Goal: Task Accomplishment & Management: Use online tool/utility

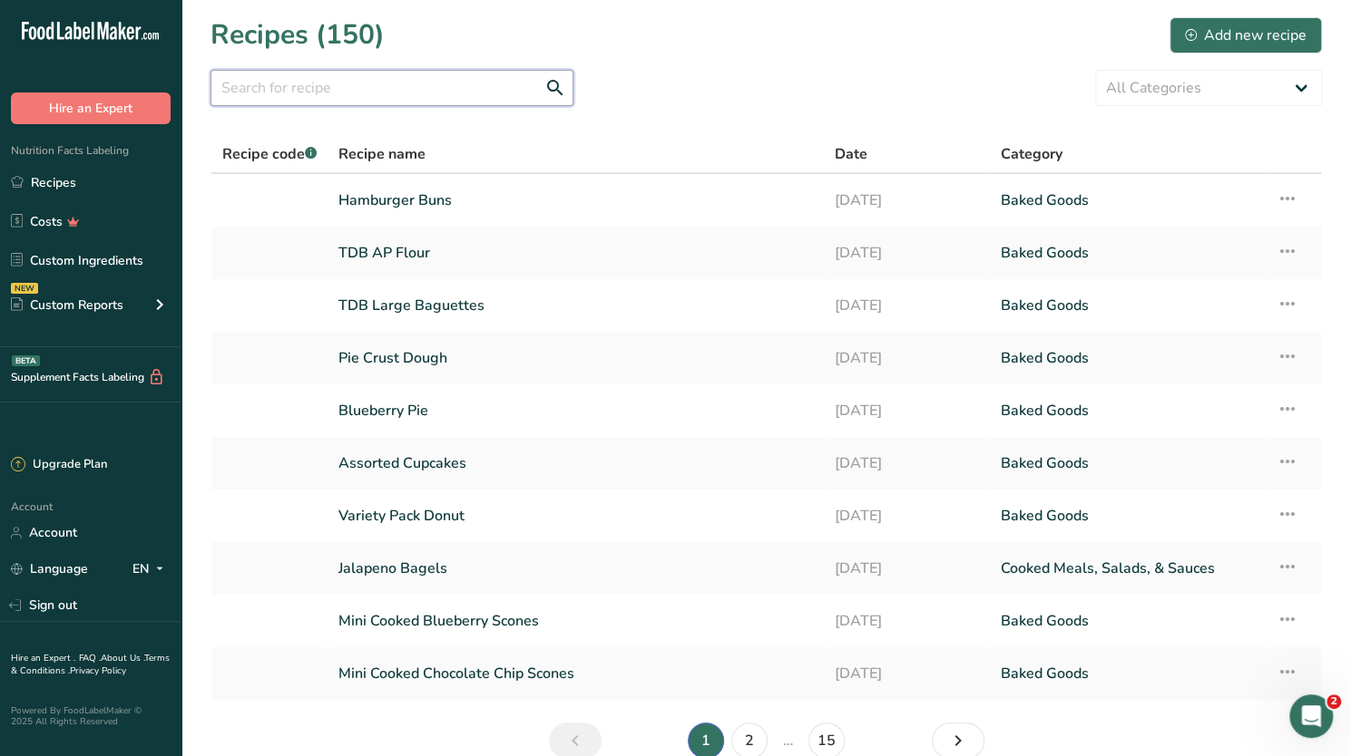
click at [372, 86] on input "text" at bounding box center [391, 88] width 363 height 36
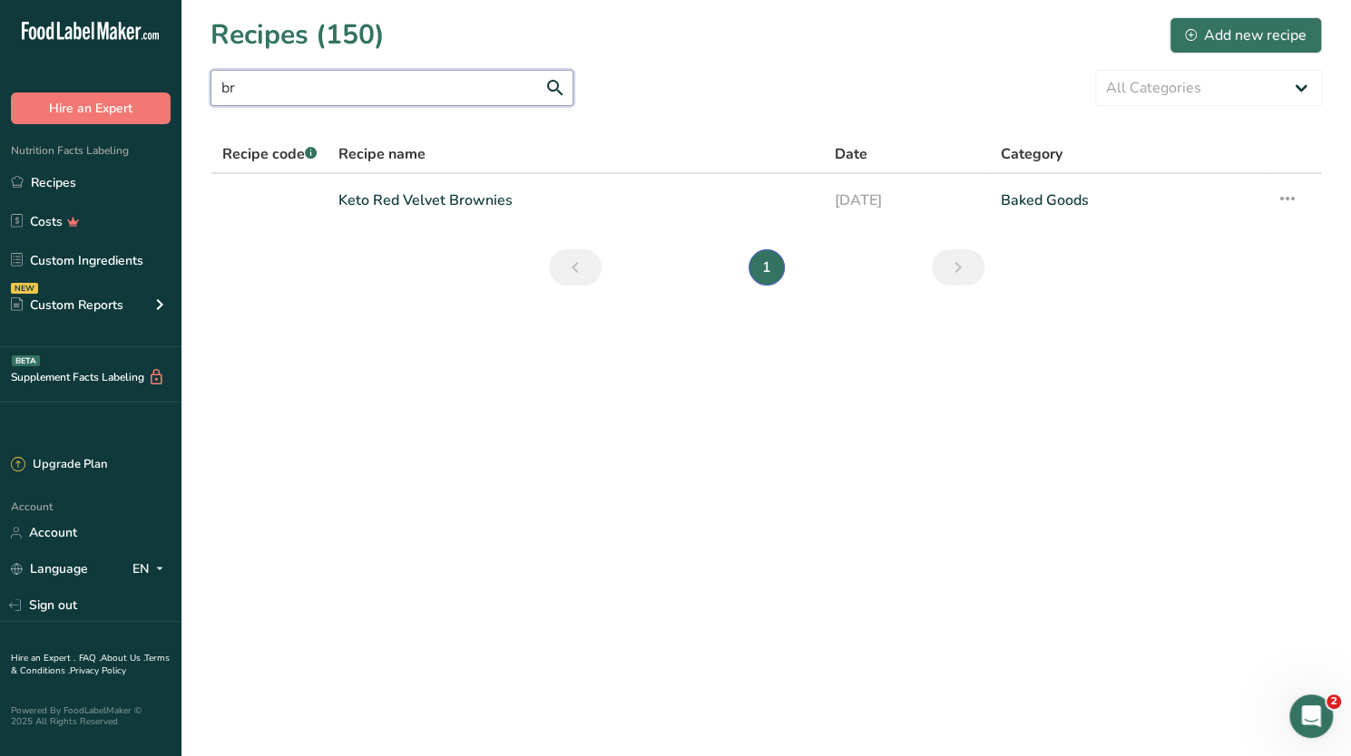
type input "b"
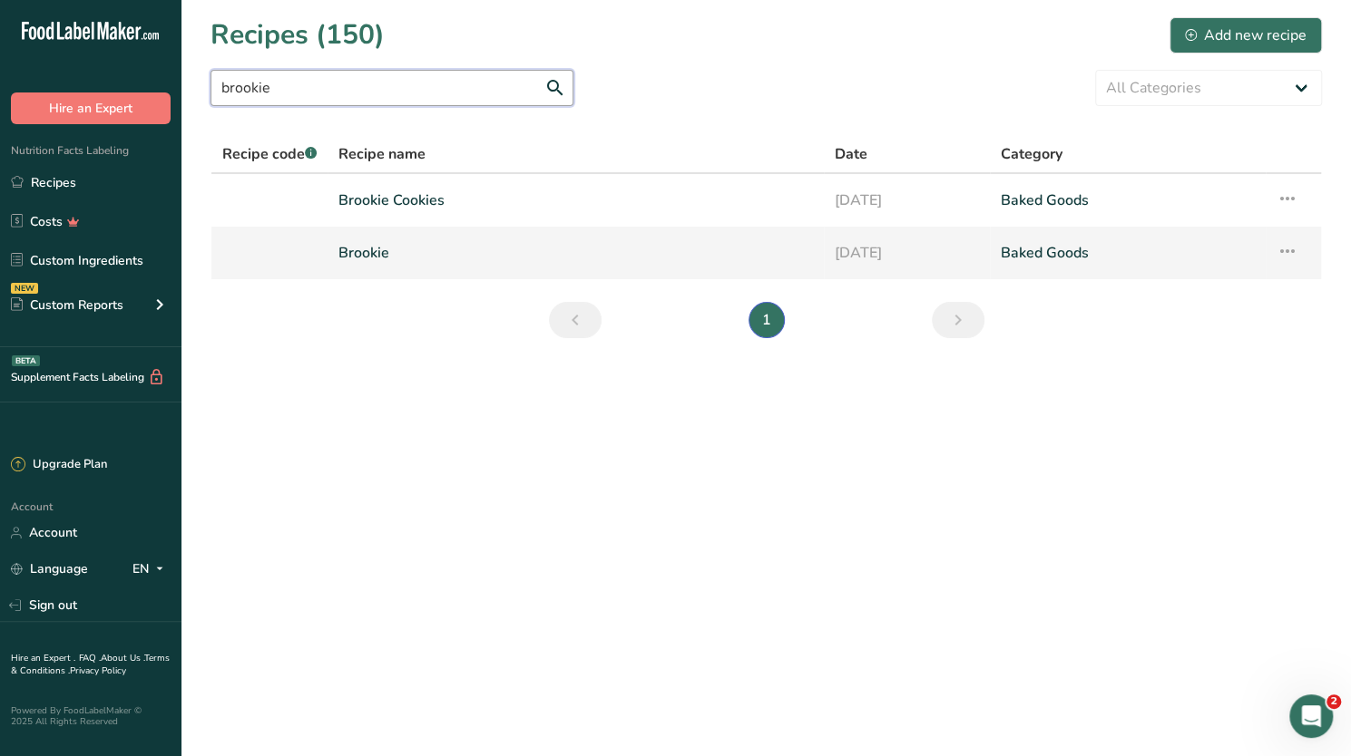
type input "brookie"
click at [356, 250] on link "Brookie" at bounding box center [575, 253] width 474 height 38
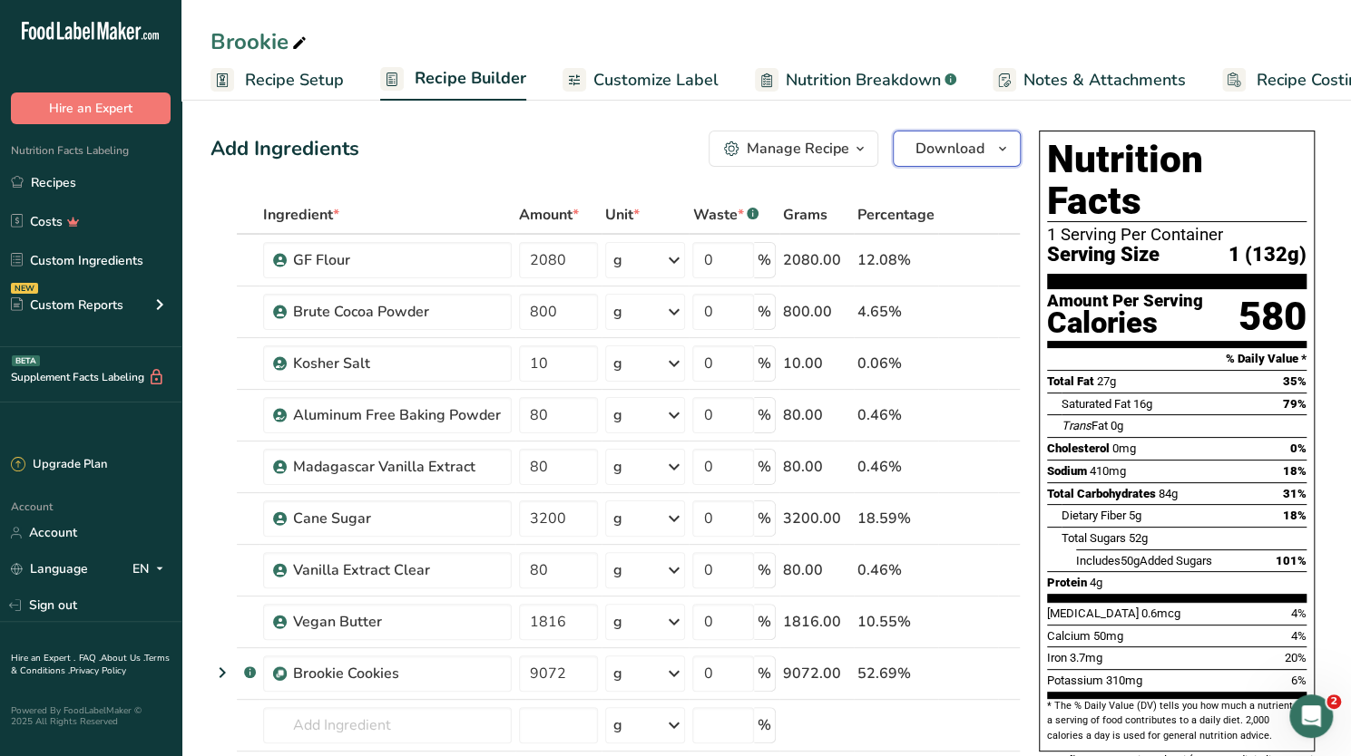
click at [990, 146] on button "Download" at bounding box center [957, 149] width 128 height 36
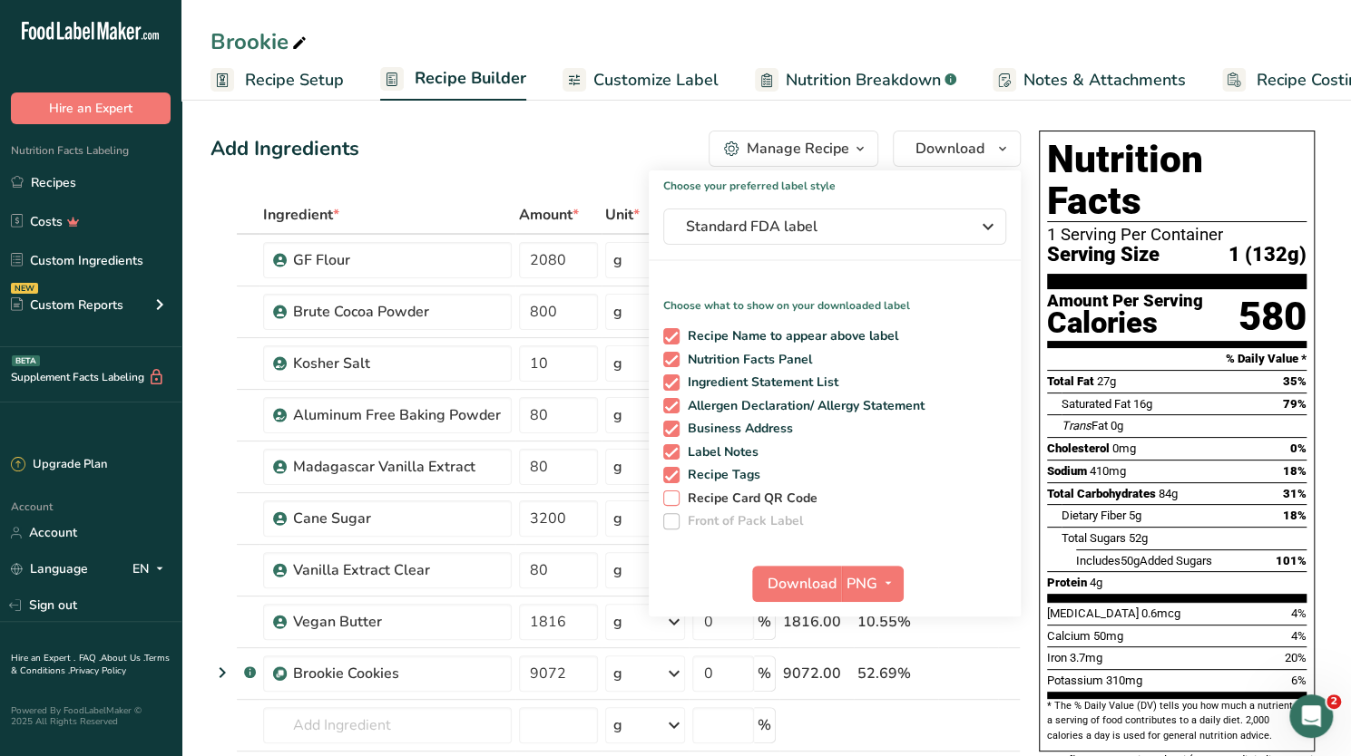
click at [674, 496] on span at bounding box center [671, 499] width 16 height 16
click at [674, 496] on input "Recipe Card QR Code" at bounding box center [669, 499] width 12 height 12
checkbox input "true"
click at [1200, 393] on div "Saturated Fat 16g 79%" at bounding box center [1183, 404] width 245 height 23
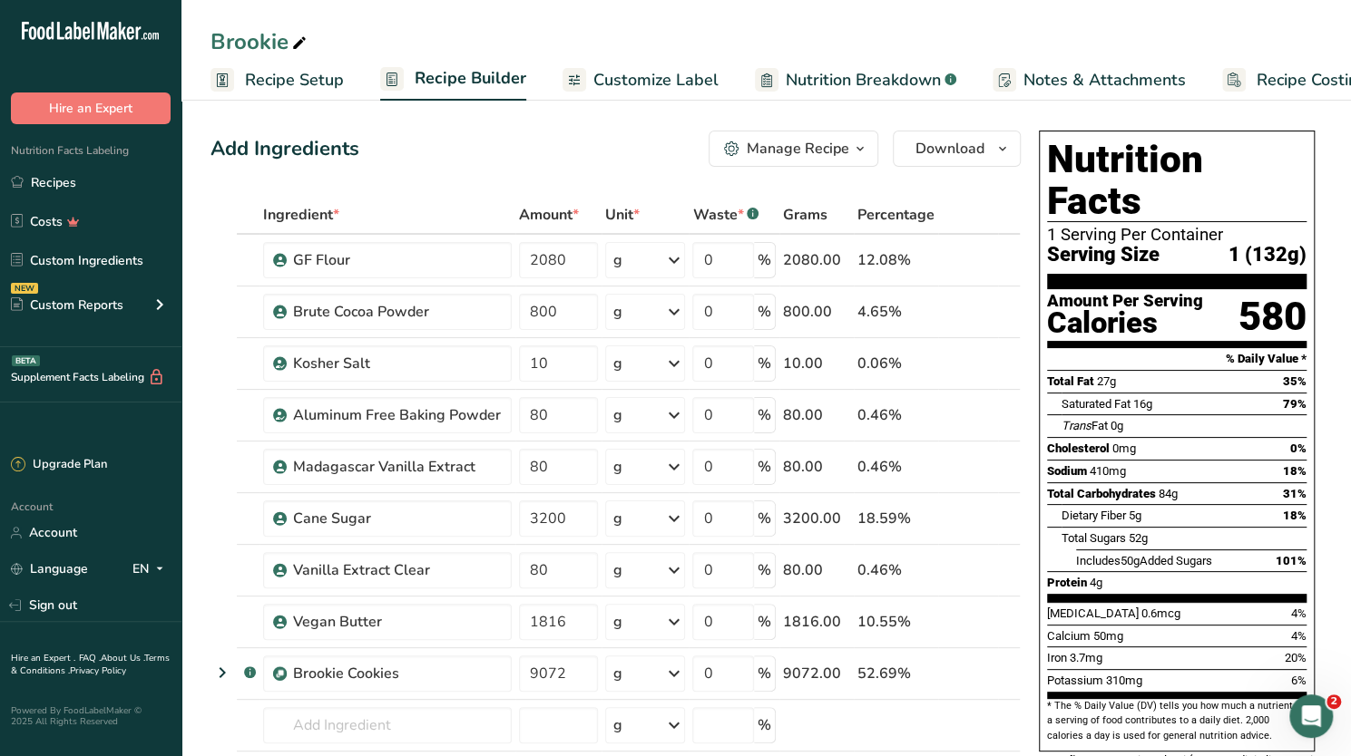
click at [871, 153] on span "button" at bounding box center [860, 149] width 22 height 22
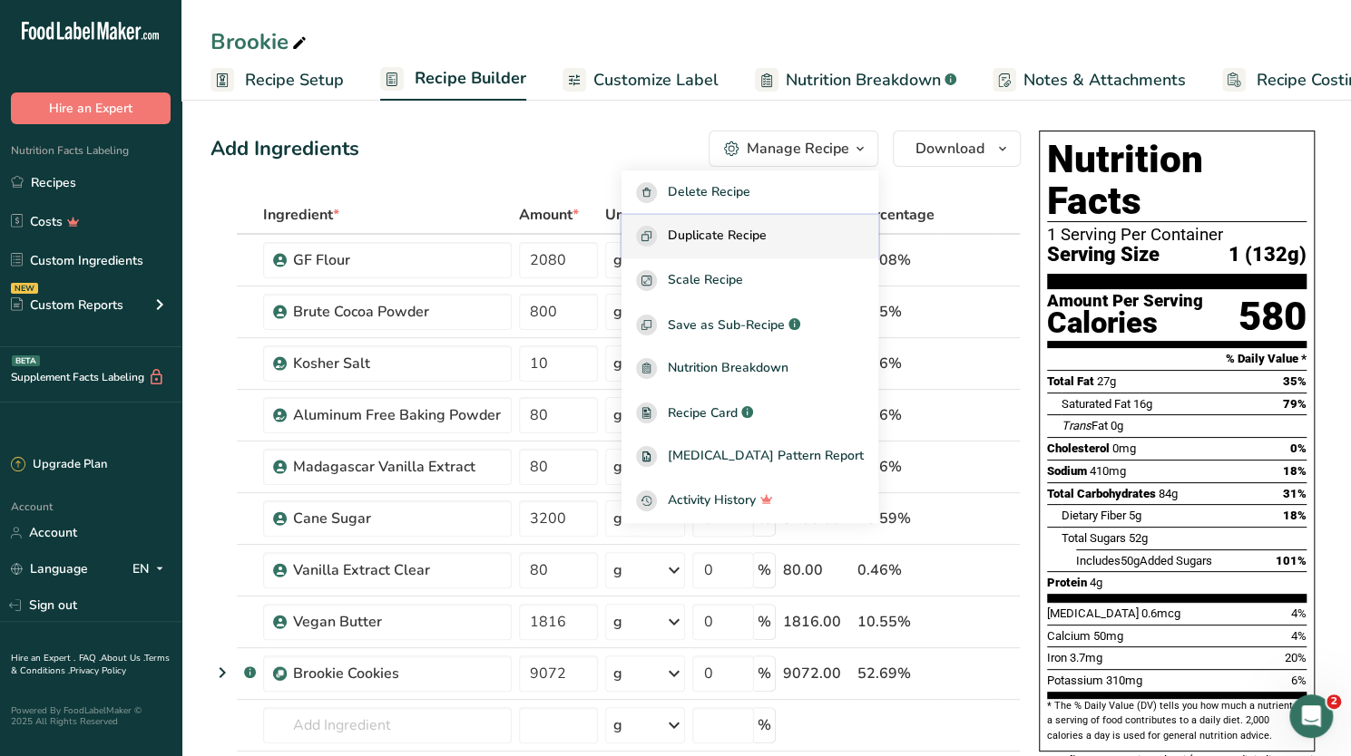
click at [766, 233] on span "Duplicate Recipe" at bounding box center [717, 236] width 99 height 21
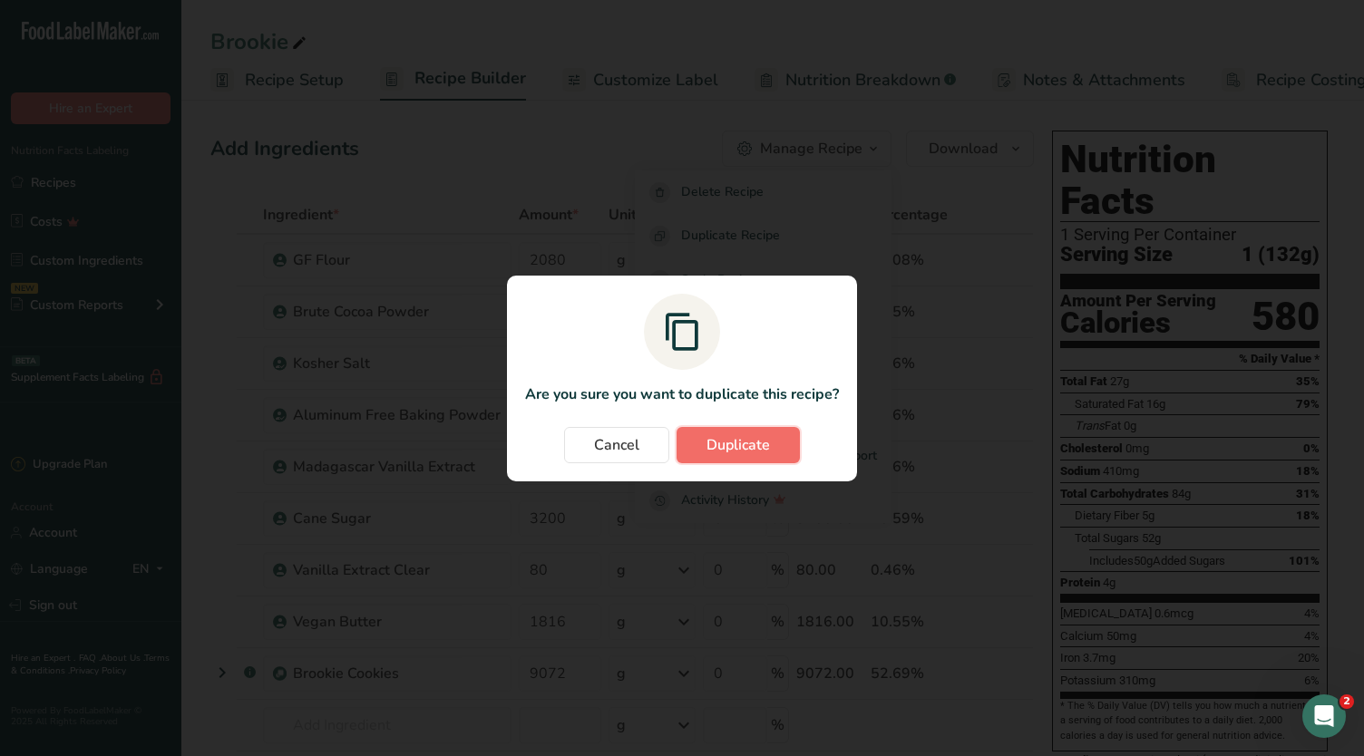
click at [747, 439] on span "Duplicate" at bounding box center [738, 445] width 63 height 22
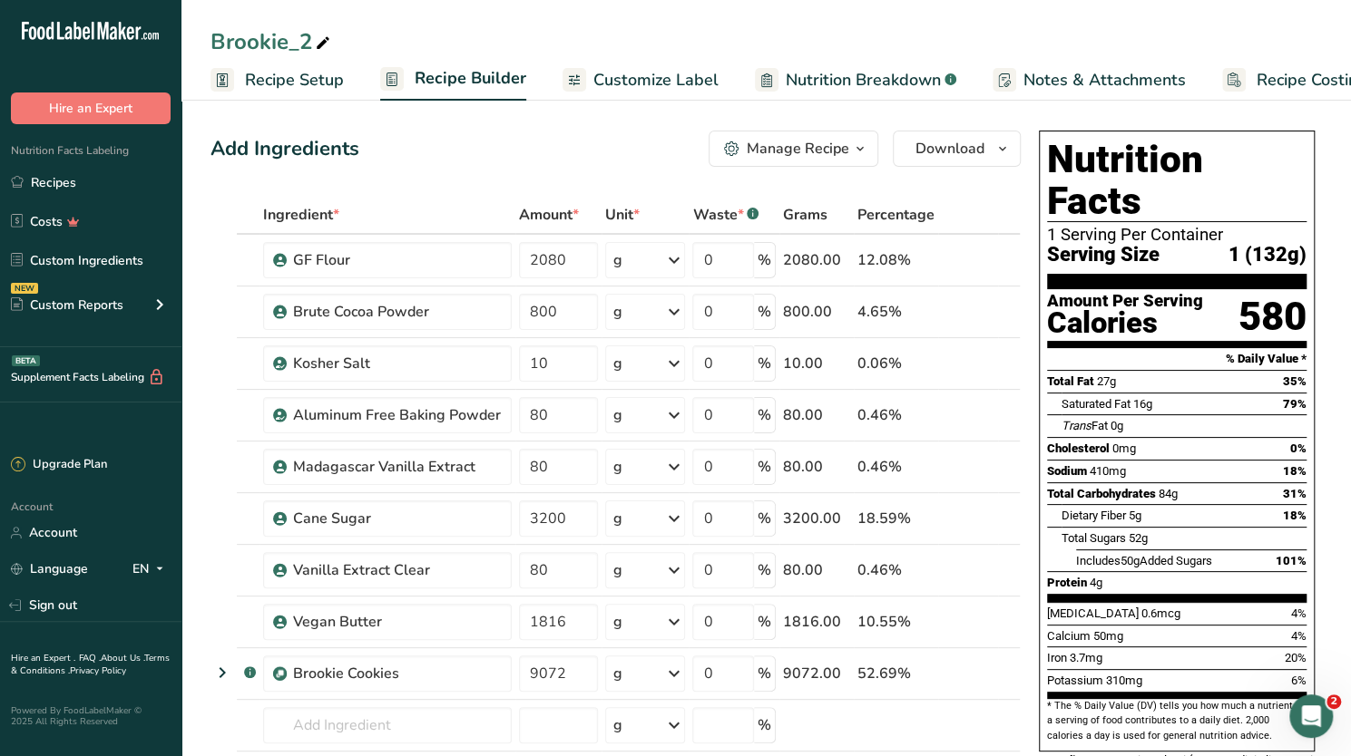
click at [294, 34] on div "Brookie_2" at bounding box center [271, 41] width 123 height 33
type input "Brownie"
click at [751, 152] on div "Manage Recipe" at bounding box center [797, 149] width 102 height 22
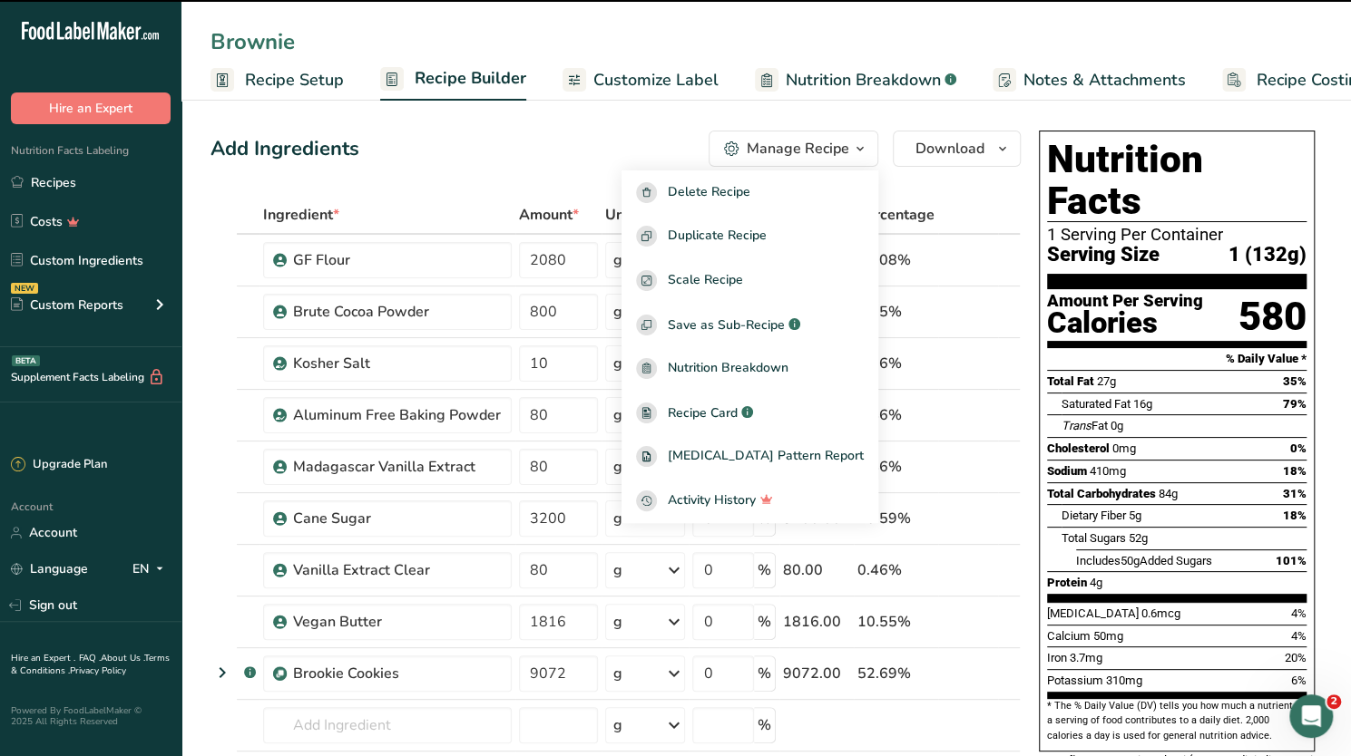
click at [312, 83] on span "Recipe Setup" at bounding box center [294, 80] width 99 height 24
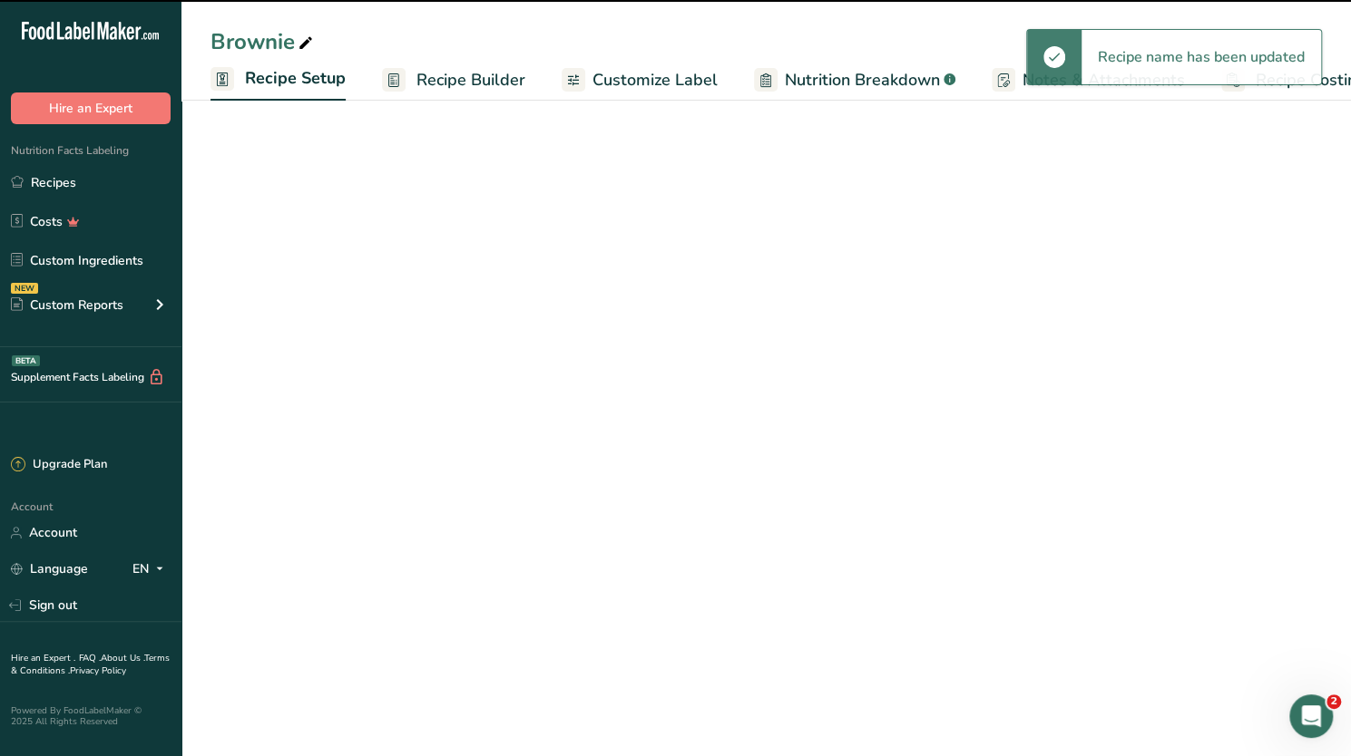
scroll to position [0, 6]
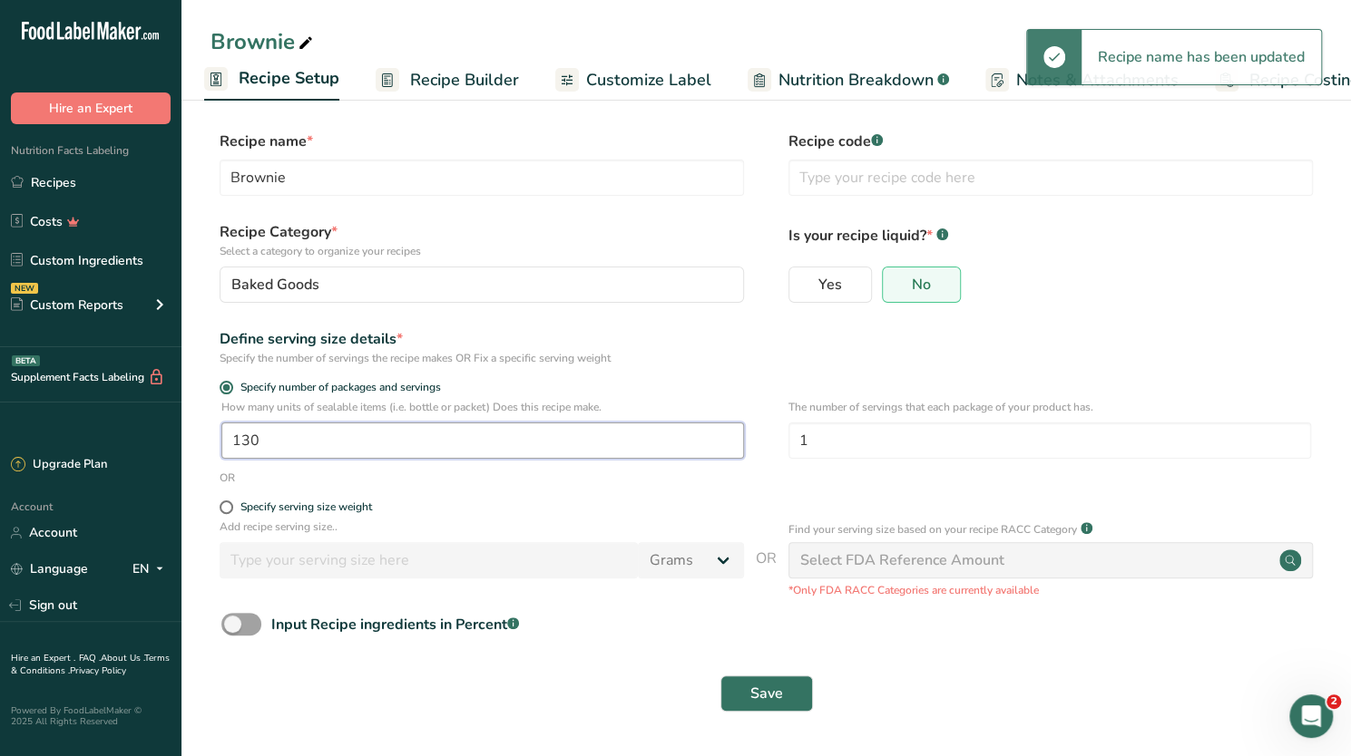
drag, startPoint x: 307, startPoint y: 440, endPoint x: 197, endPoint y: 444, distance: 110.8
click at [197, 444] on section "Recipe name * Brownie Recipe code .a-a{fill:#347362;}.b-a{fill:#fff;} Recipe Ca…" at bounding box center [765, 423] width 1169 height 658
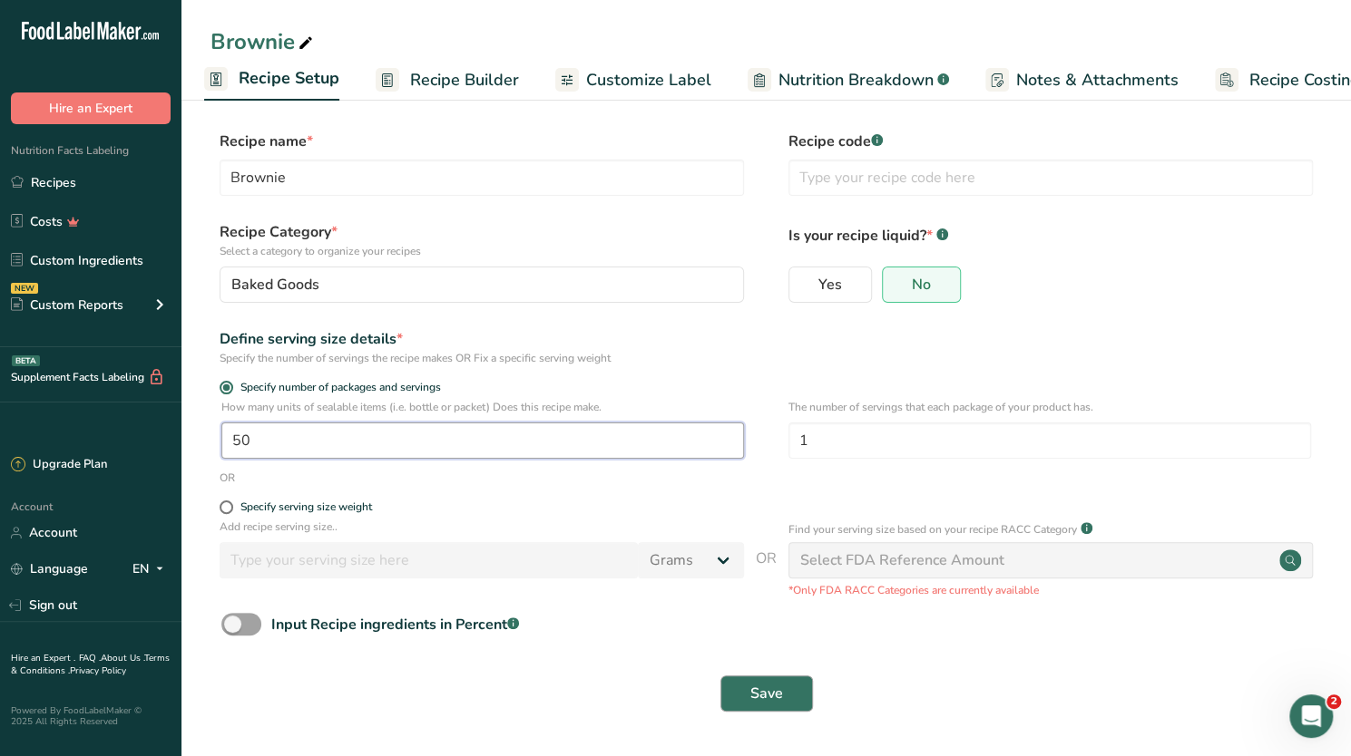
type input "50"
click at [755, 692] on span "Save" at bounding box center [766, 694] width 33 height 22
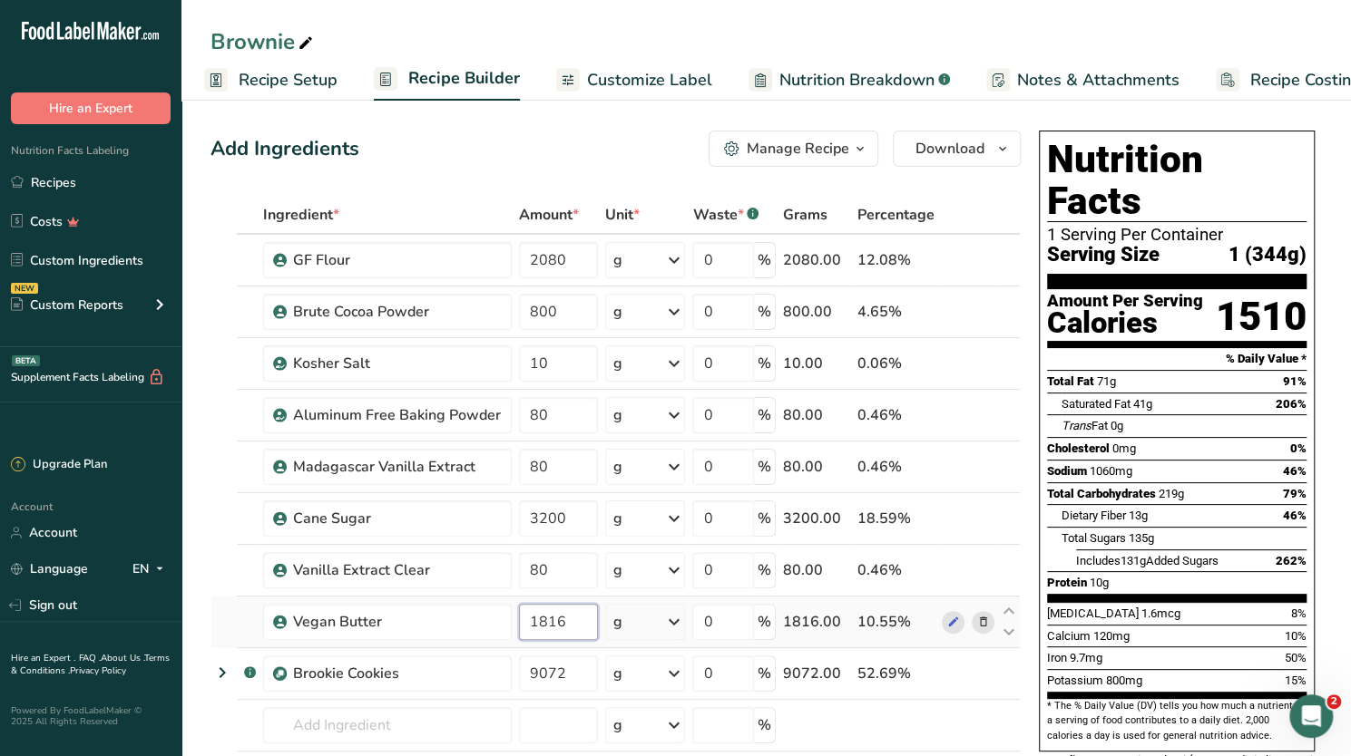
click at [580, 621] on input "1816" at bounding box center [558, 622] width 79 height 36
type input "906"
click at [567, 667] on div "Ingredient * Amount * Unit * Waste * .a-a{fill:#347362;}.b-a{fill:#fff;} Grams …" at bounding box center [615, 530] width 810 height 669
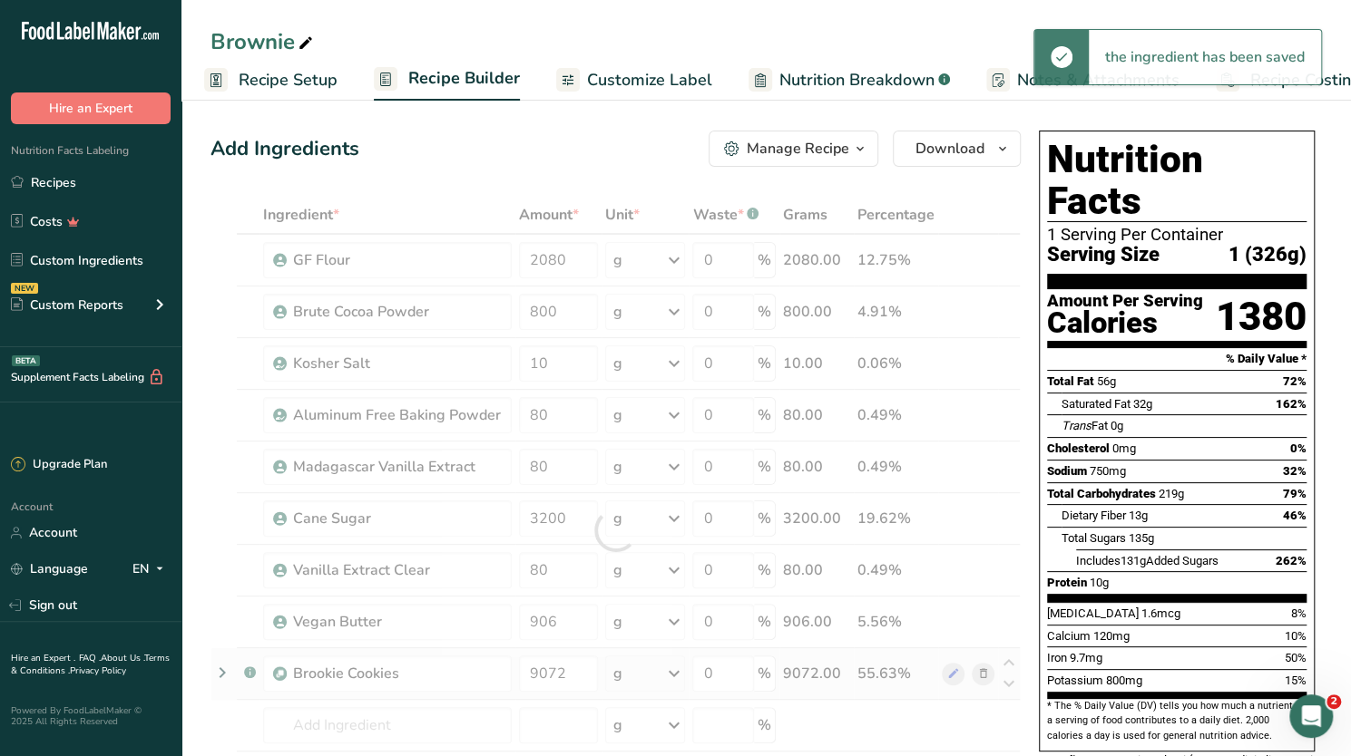
click at [977, 670] on div "Ingredient * Amount * Unit * Waste * .a-a{fill:#347362;}.b-a{fill:#fff;} Grams …" at bounding box center [615, 530] width 810 height 669
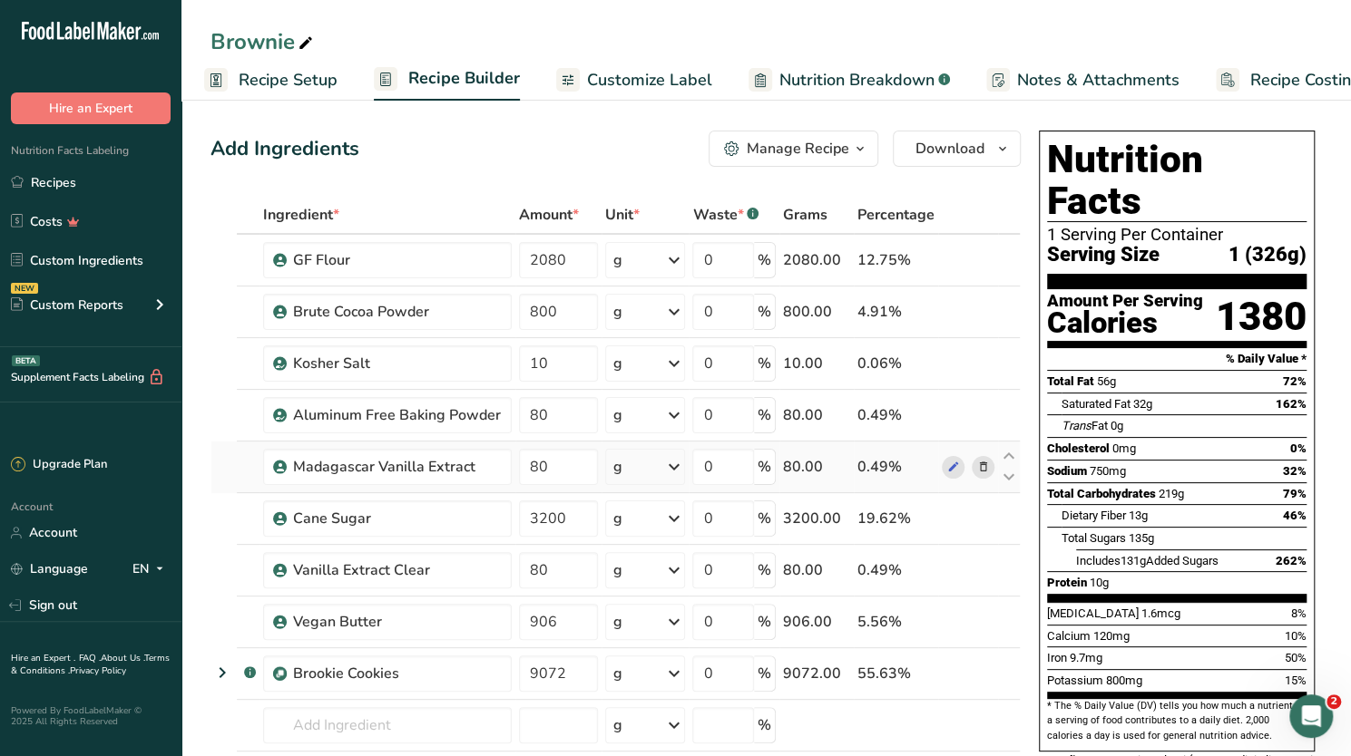
click at [980, 471] on icon at bounding box center [982, 467] width 13 height 19
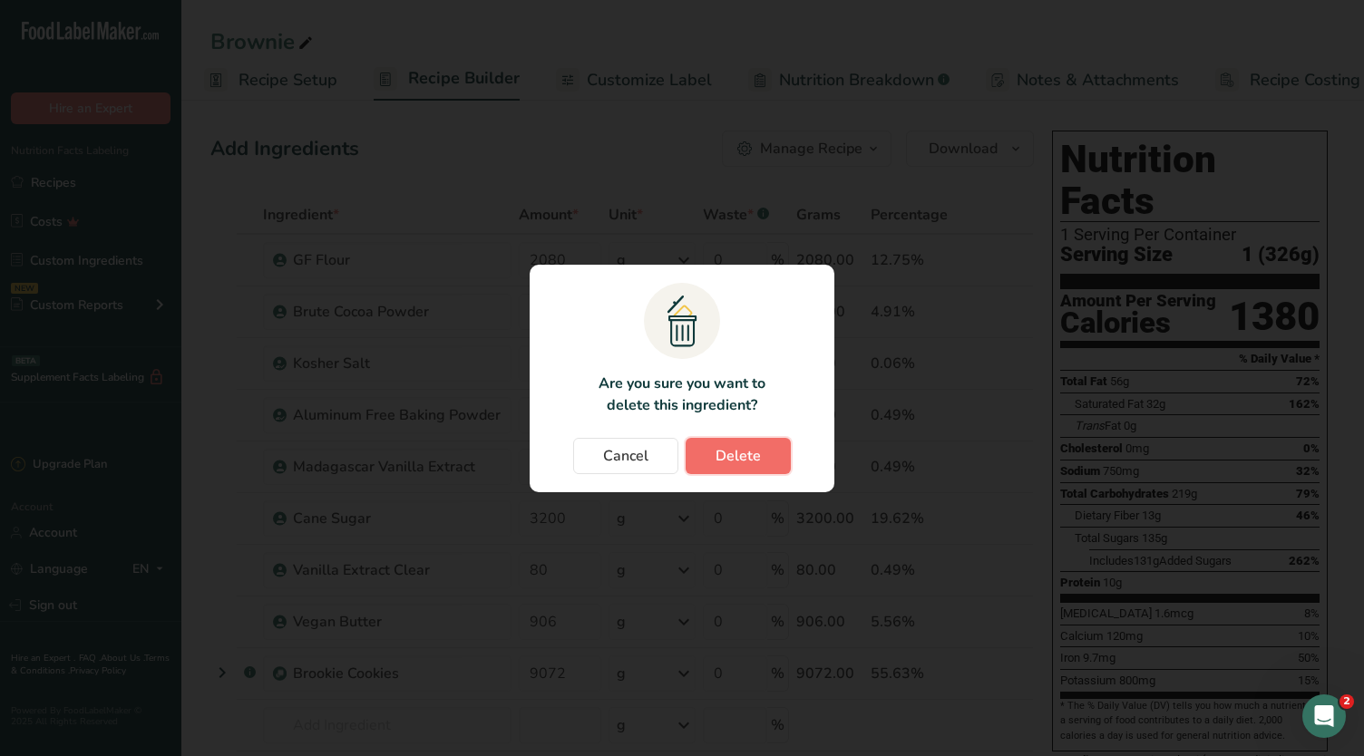
click at [759, 462] on span "Delete" at bounding box center [738, 456] width 45 height 22
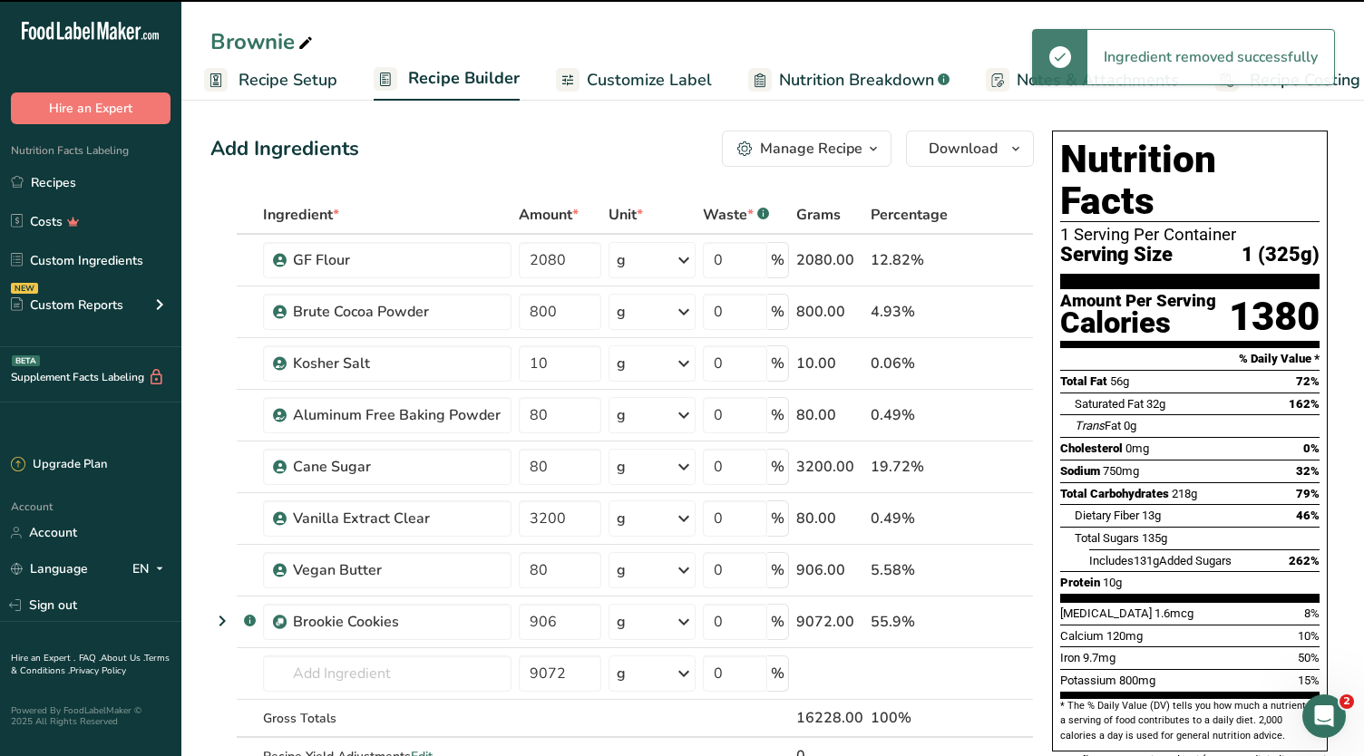
type input "3200"
type input "80"
type input "906"
type input "9072"
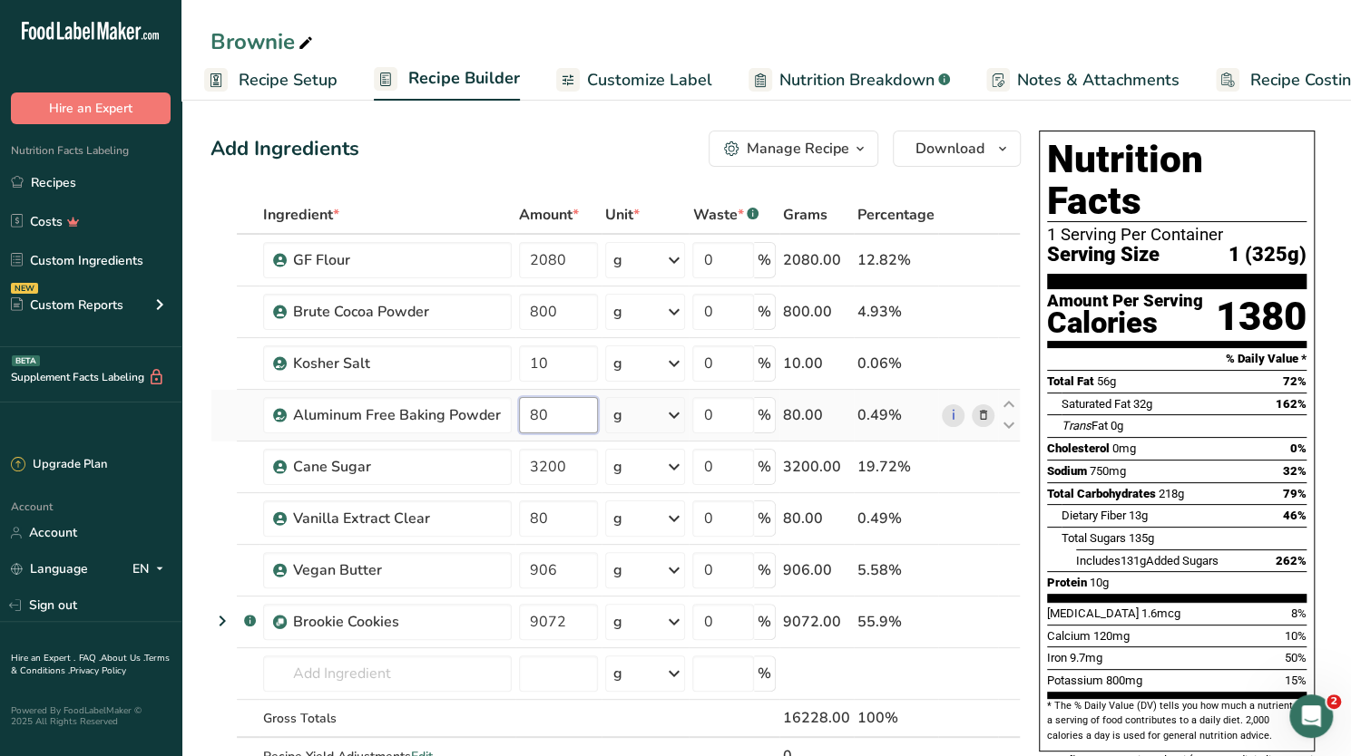
click at [543, 415] on input "80" at bounding box center [558, 415] width 79 height 36
drag, startPoint x: 541, startPoint y: 412, endPoint x: 512, endPoint y: 413, distance: 29.0
click at [512, 413] on tr "Aluminum Free Baking Powder 8040 g Weight Units g kg mg See more Volume Units l…" at bounding box center [615, 416] width 808 height 52
type input "40"
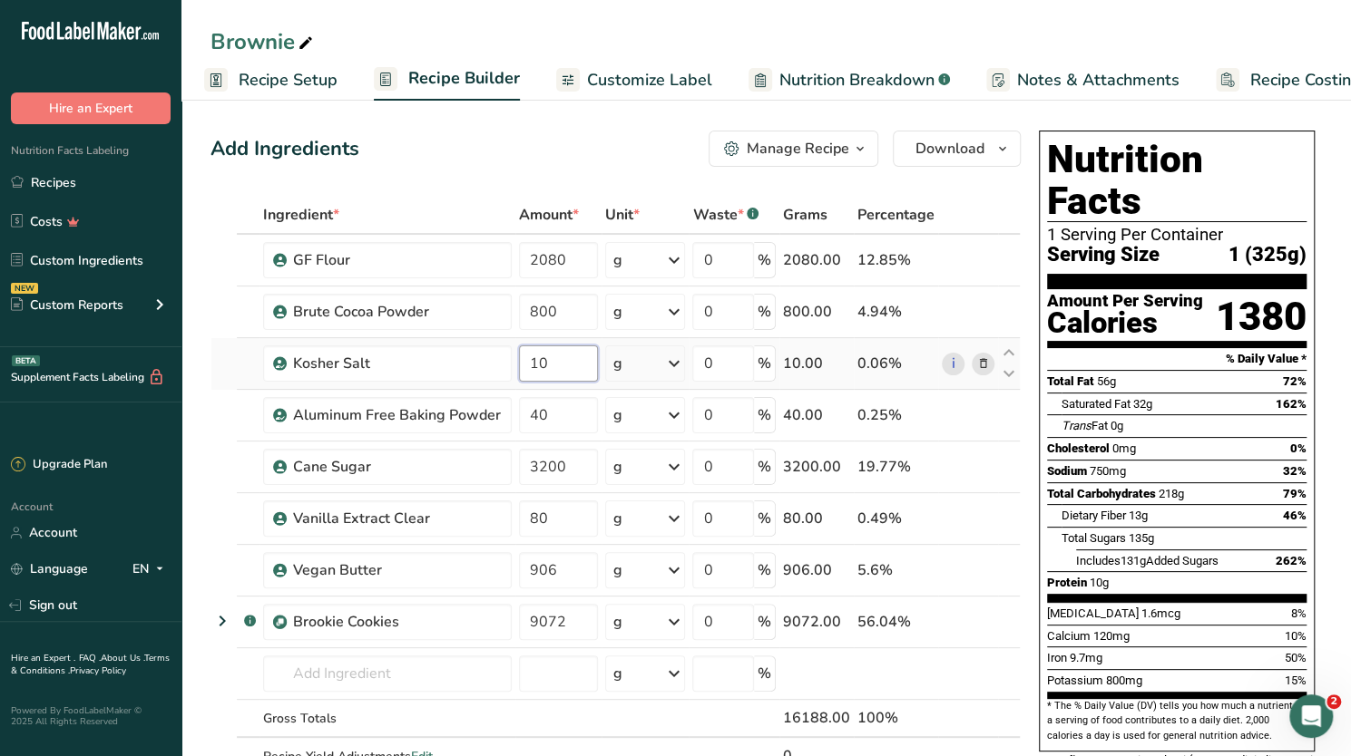
click at [550, 367] on div "Ingredient * Amount * Unit * Waste * .a-a{fill:#347362;}.b-a{fill:#fff;} Grams …" at bounding box center [615, 505] width 810 height 618
click at [544, 366] on input "10" at bounding box center [558, 364] width 79 height 36
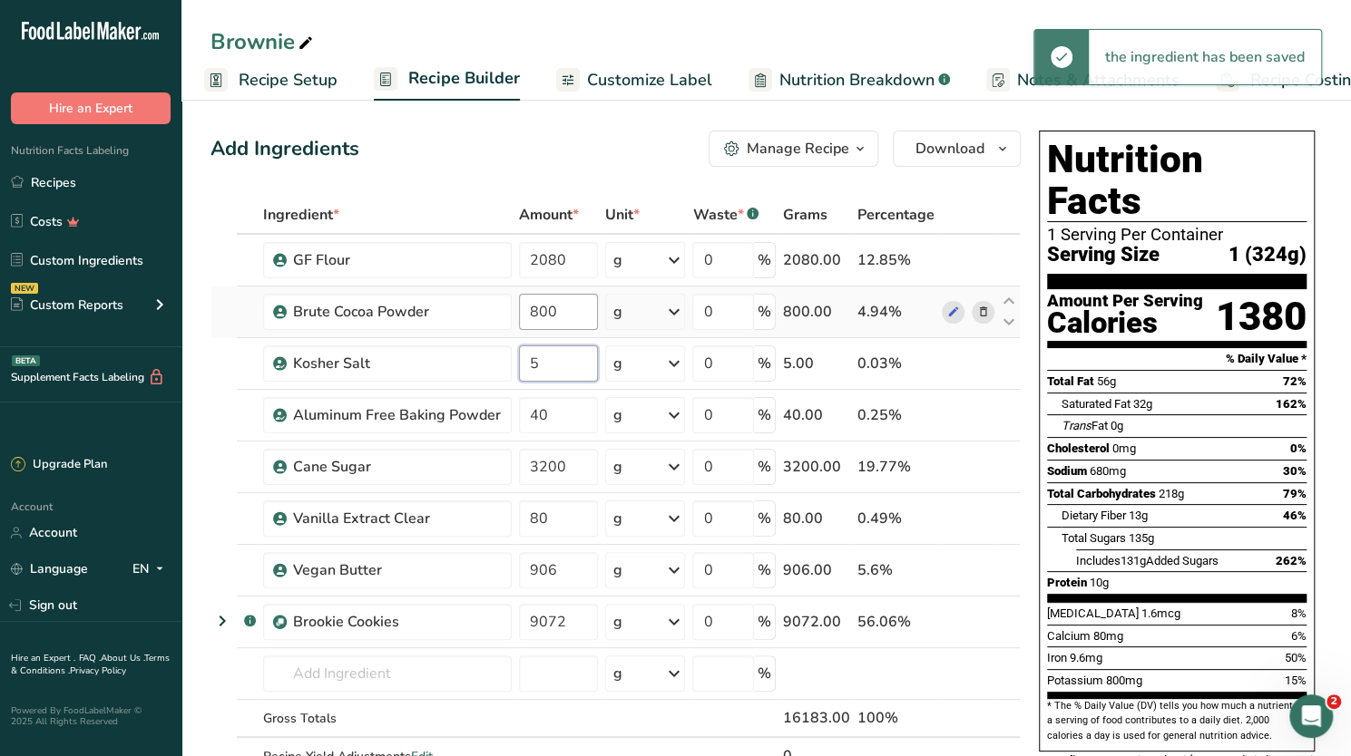
type input "5"
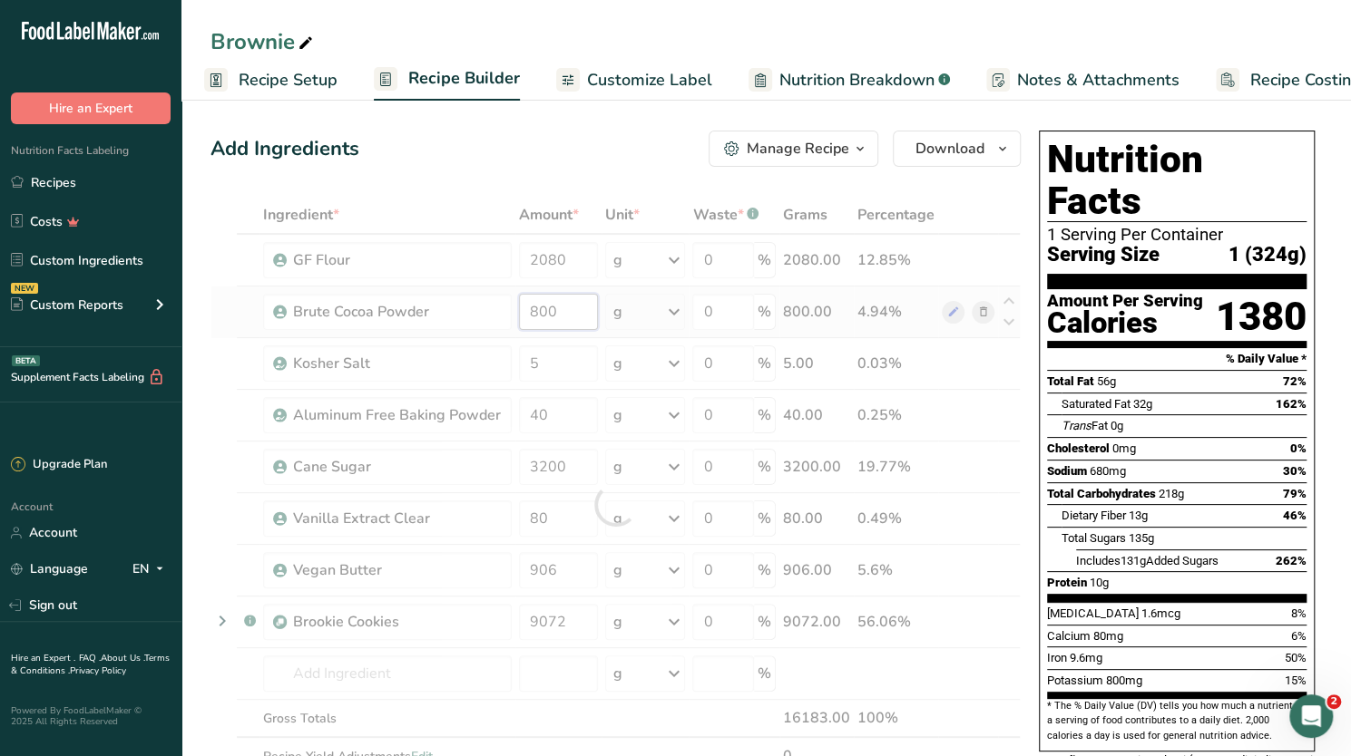
click at [540, 313] on div "Ingredient * Amount * Unit * Waste * .a-a{fill:#347362;}.b-a{fill:#fff;} Grams …" at bounding box center [615, 505] width 810 height 618
click at [540, 313] on div at bounding box center [615, 505] width 810 height 618
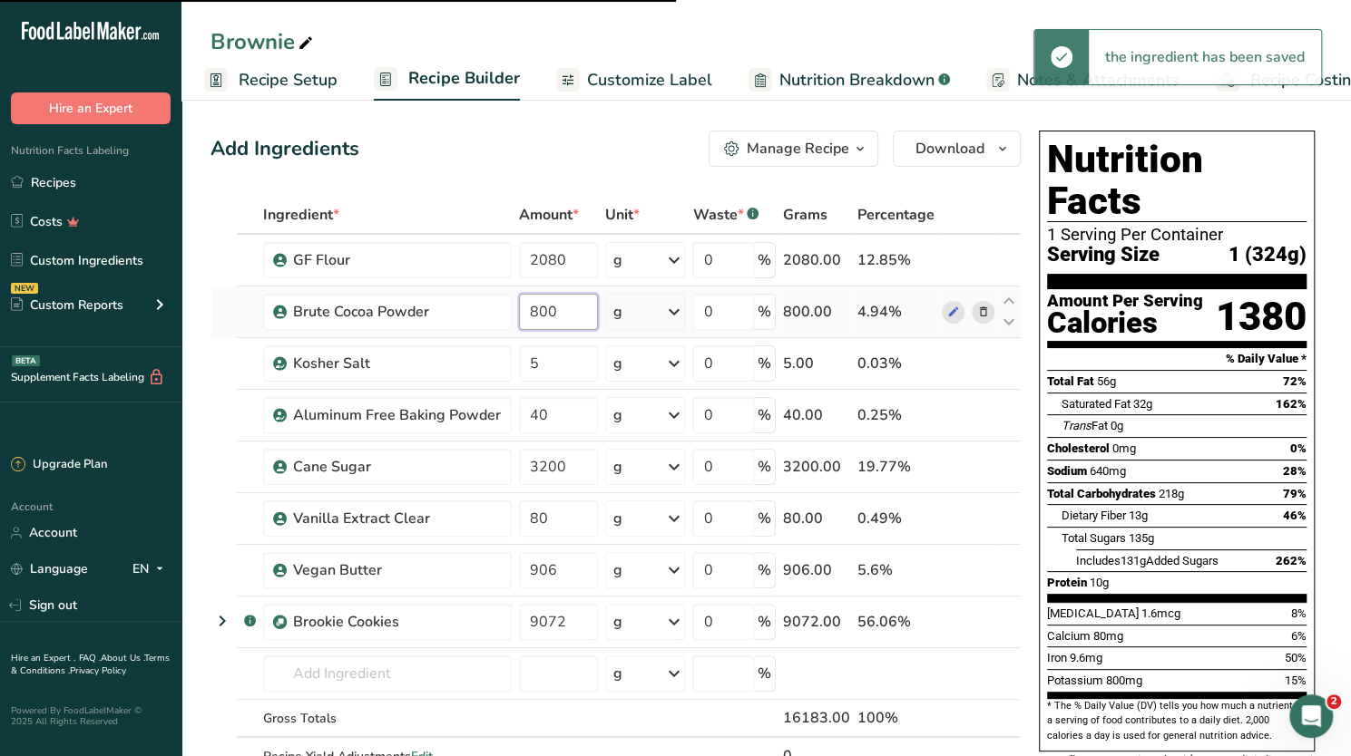
click at [533, 313] on input "800" at bounding box center [558, 312] width 79 height 36
drag, startPoint x: 533, startPoint y: 313, endPoint x: 577, endPoint y: 303, distance: 44.7
click at [531, 313] on input "800" at bounding box center [558, 312] width 79 height 36
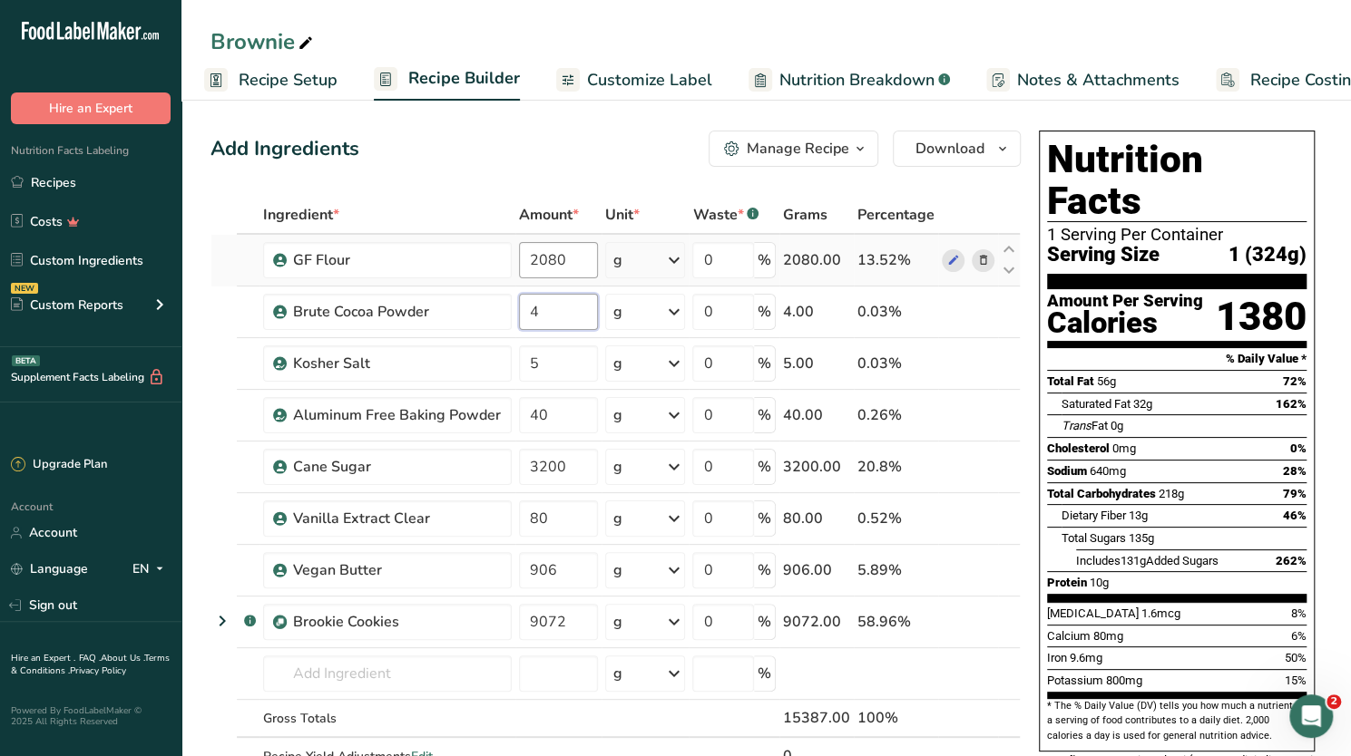
type input "4"
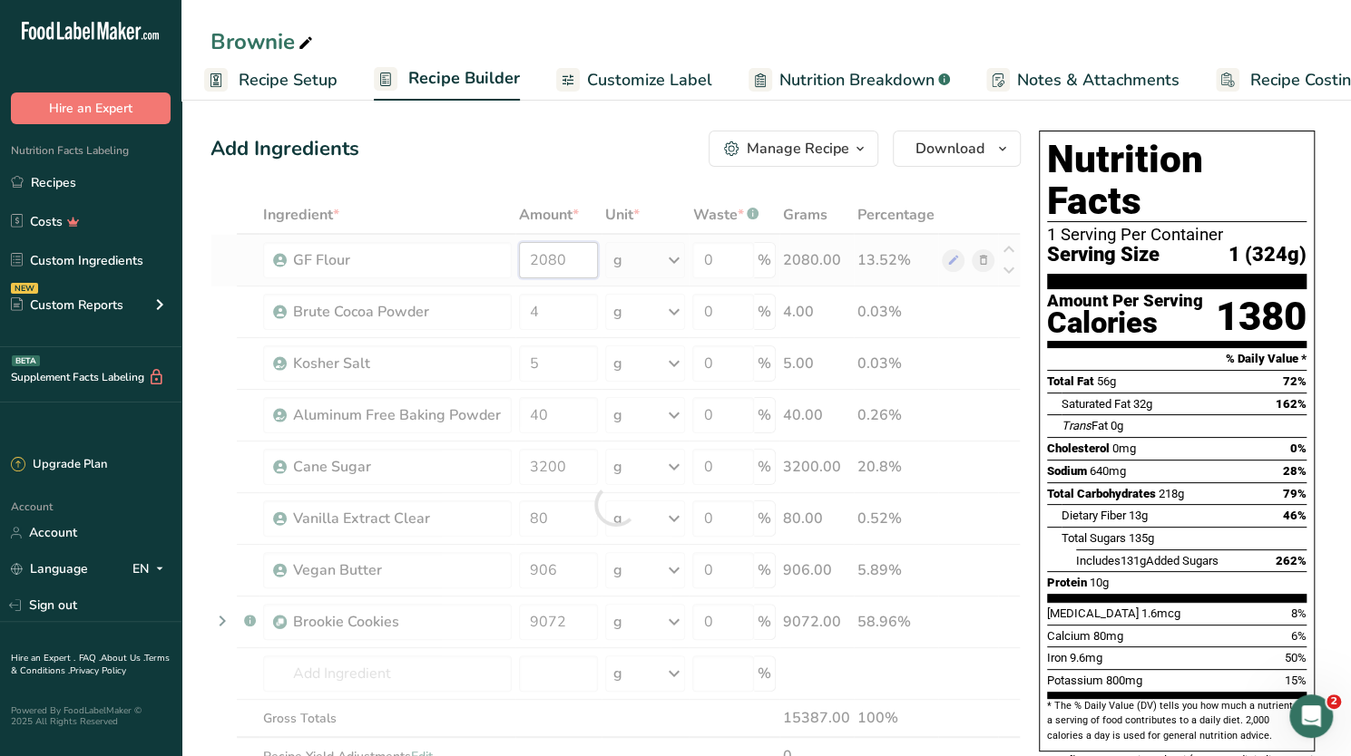
click at [570, 259] on div "Ingredient * Amount * Unit * Waste * .a-a{fill:#347362;}.b-a{fill:#fff;} Grams …" at bounding box center [615, 505] width 810 height 618
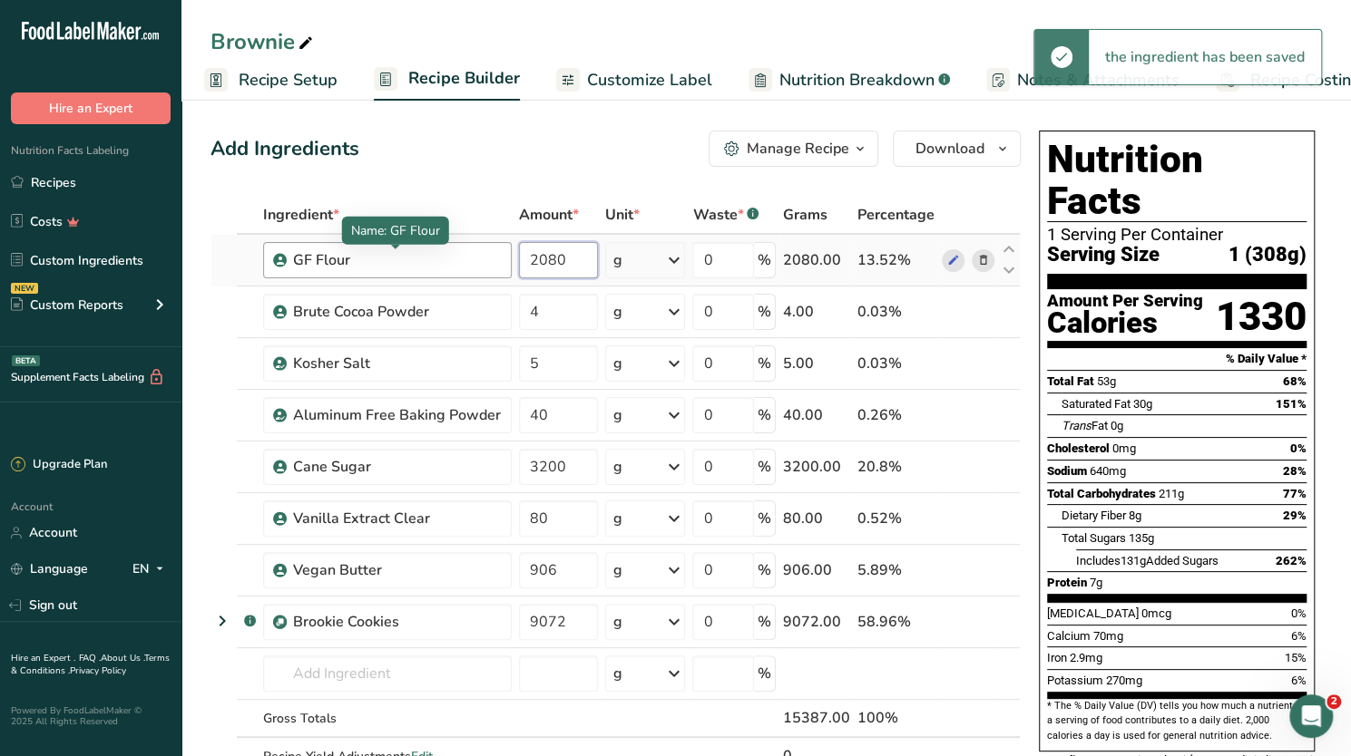
drag, startPoint x: 575, startPoint y: 262, endPoint x: 493, endPoint y: 251, distance: 82.4
click at [493, 251] on tr "GF Flour 2080 g Weight Units g kg mg See more Volume Units l Volume units requi…" at bounding box center [615, 261] width 808 height 52
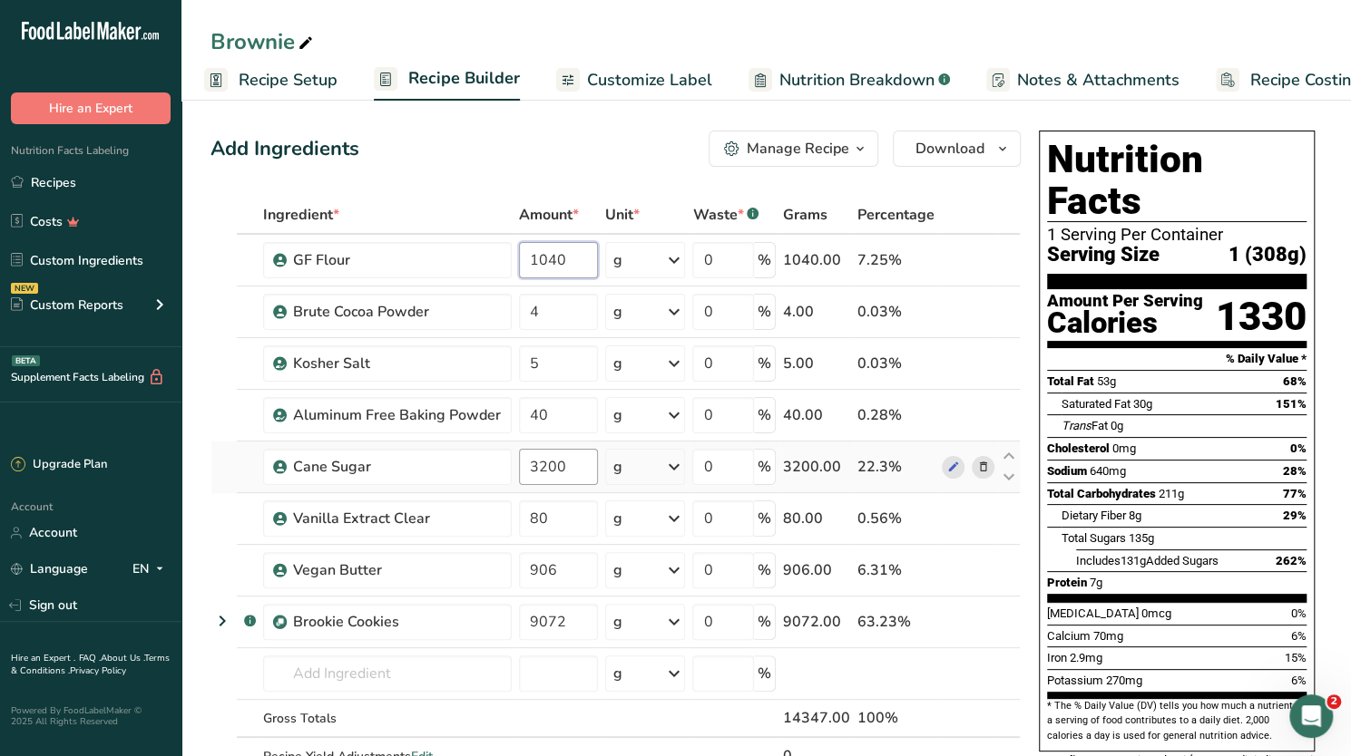
type input "1040"
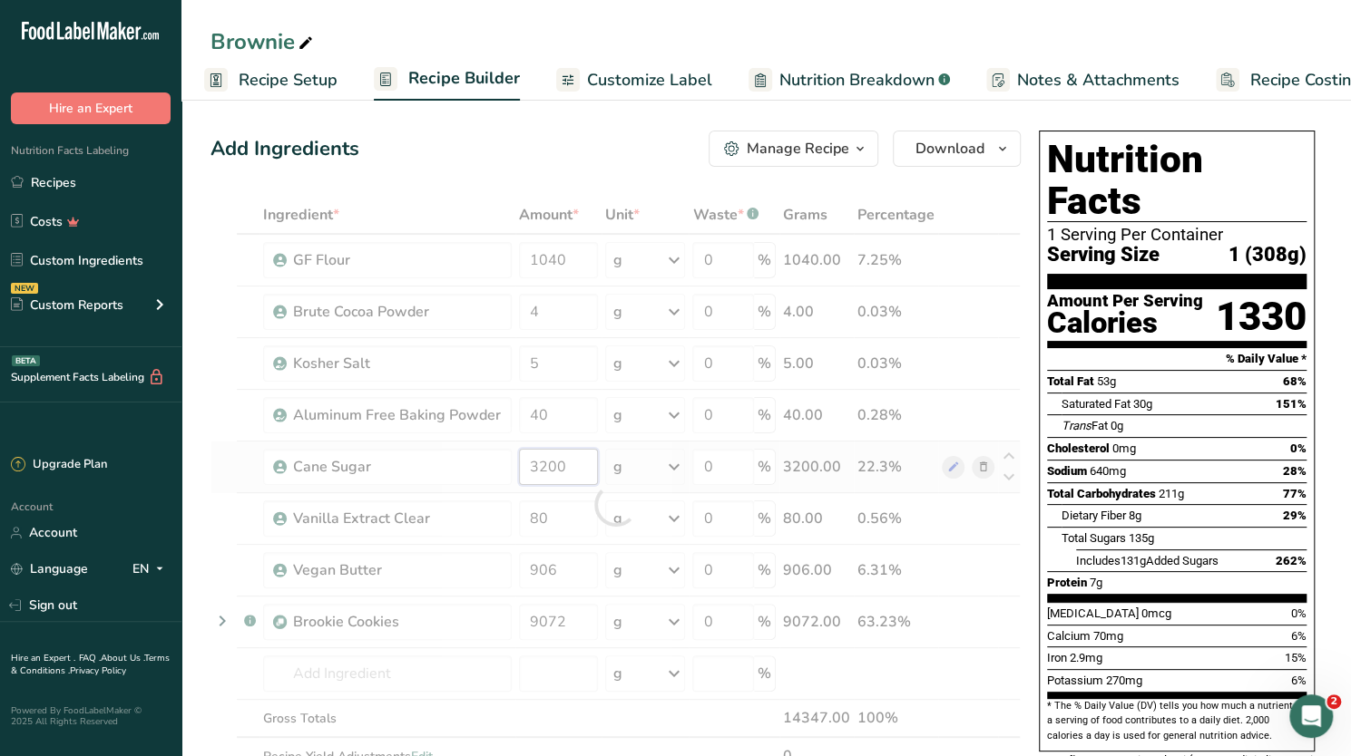
click at [546, 465] on div "Ingredient * Amount * Unit * Waste * .a-a{fill:#347362;}.b-a{fill:#fff;} Grams …" at bounding box center [615, 505] width 810 height 618
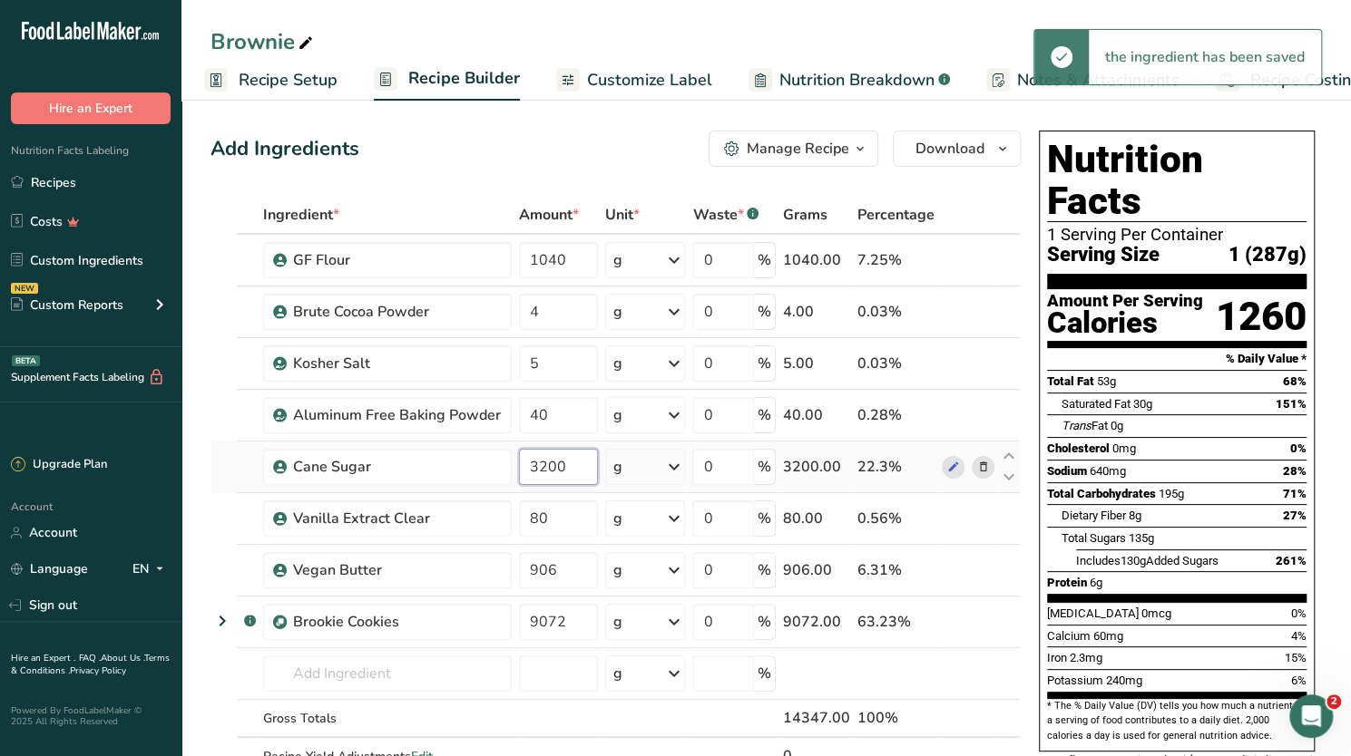
drag, startPoint x: 545, startPoint y: 466, endPoint x: 524, endPoint y: 466, distance: 20.9
click at [524, 466] on input "3200" at bounding box center [558, 467] width 79 height 36
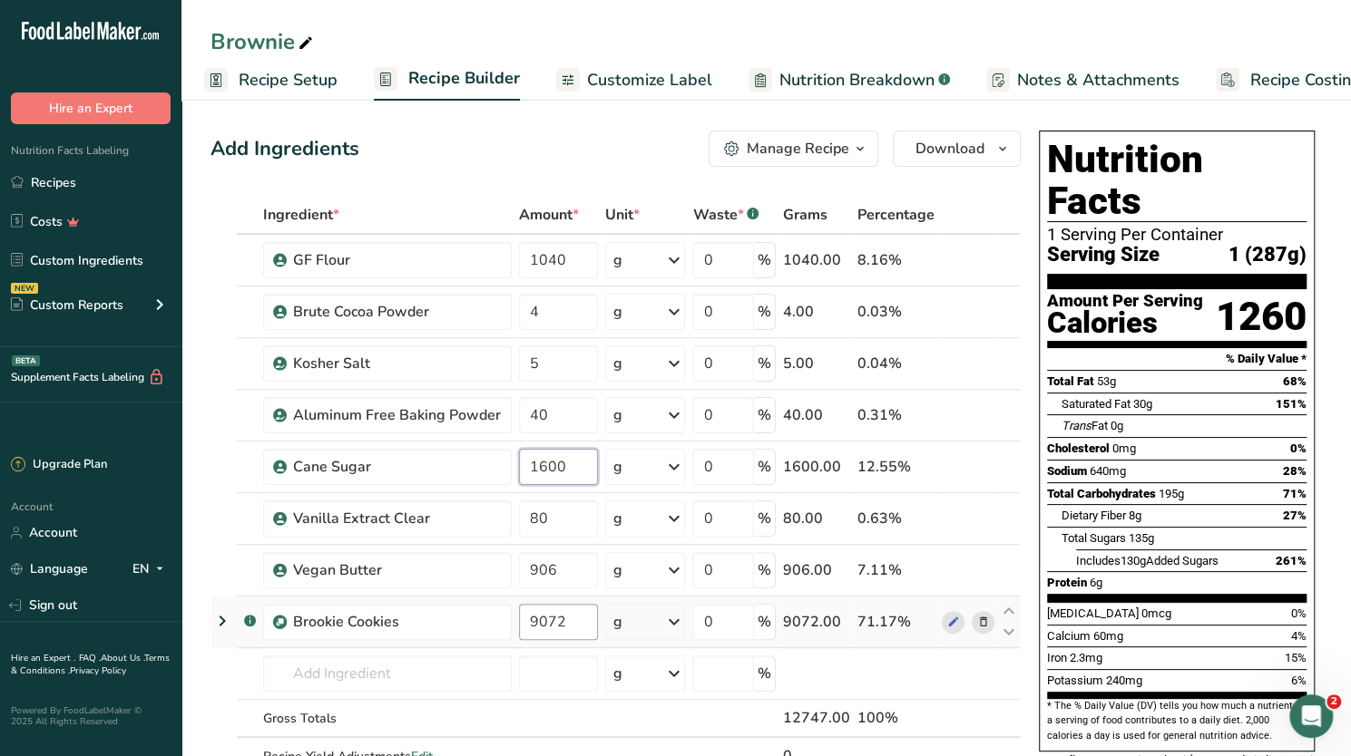
type input "1600"
click at [571, 625] on div "Ingredient * Amount * Unit * Waste * .a-a{fill:#347362;}.b-a{fill:#fff;} Grams …" at bounding box center [615, 505] width 810 height 618
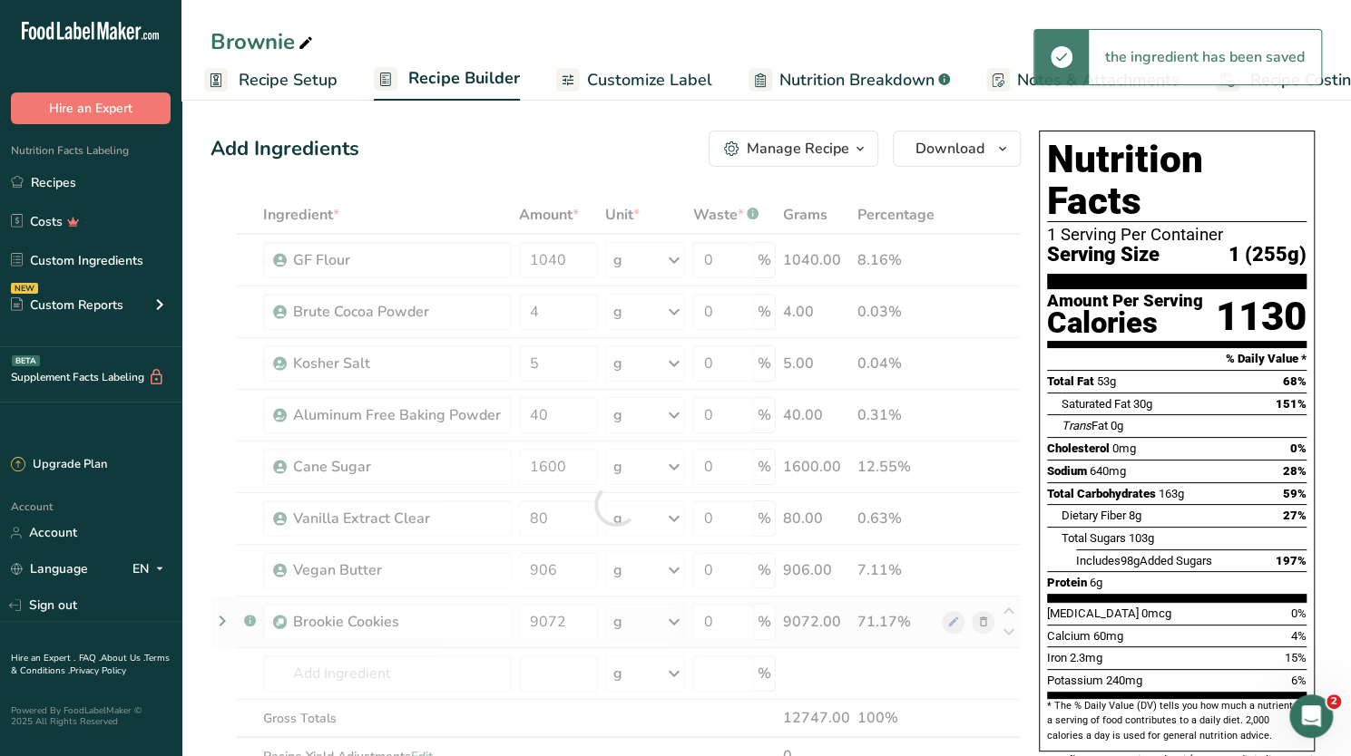
click at [987, 619] on div "Ingredient * Amount * Unit * Waste * .a-a{fill:#347362;}.b-a{fill:#fff;} Grams …" at bounding box center [615, 505] width 810 height 618
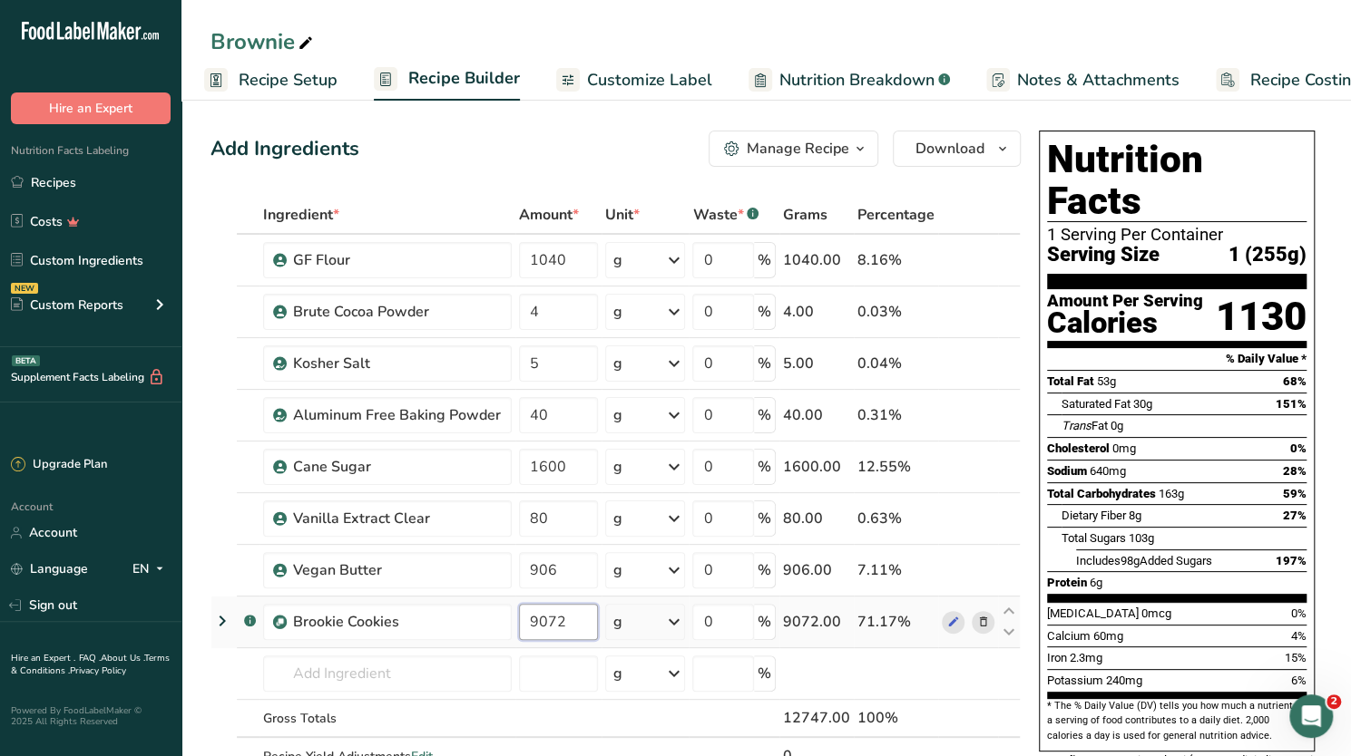
click at [553, 620] on input "9072" at bounding box center [558, 622] width 79 height 36
type input "0"
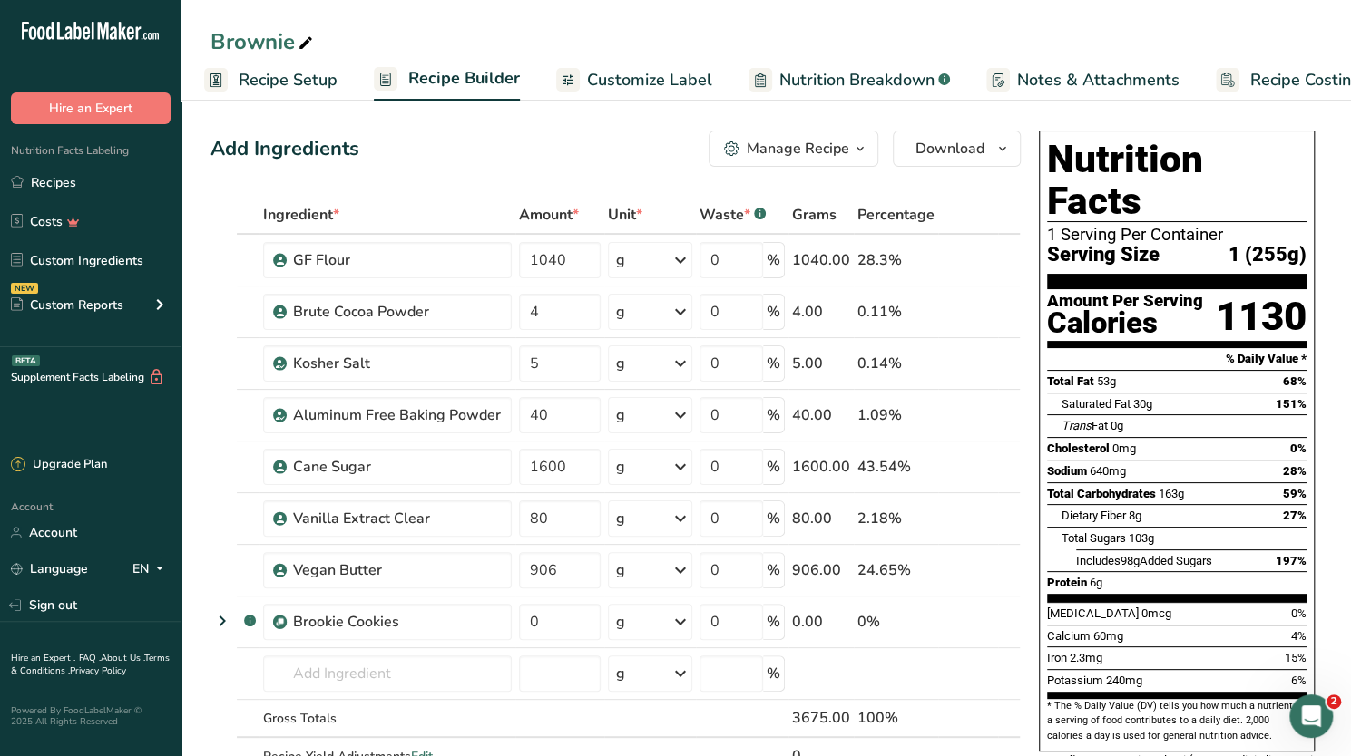
click at [1136, 437] on div "Cholesterol 0mg 0%" at bounding box center [1176, 448] width 259 height 23
click at [220, 620] on icon at bounding box center [222, 621] width 22 height 33
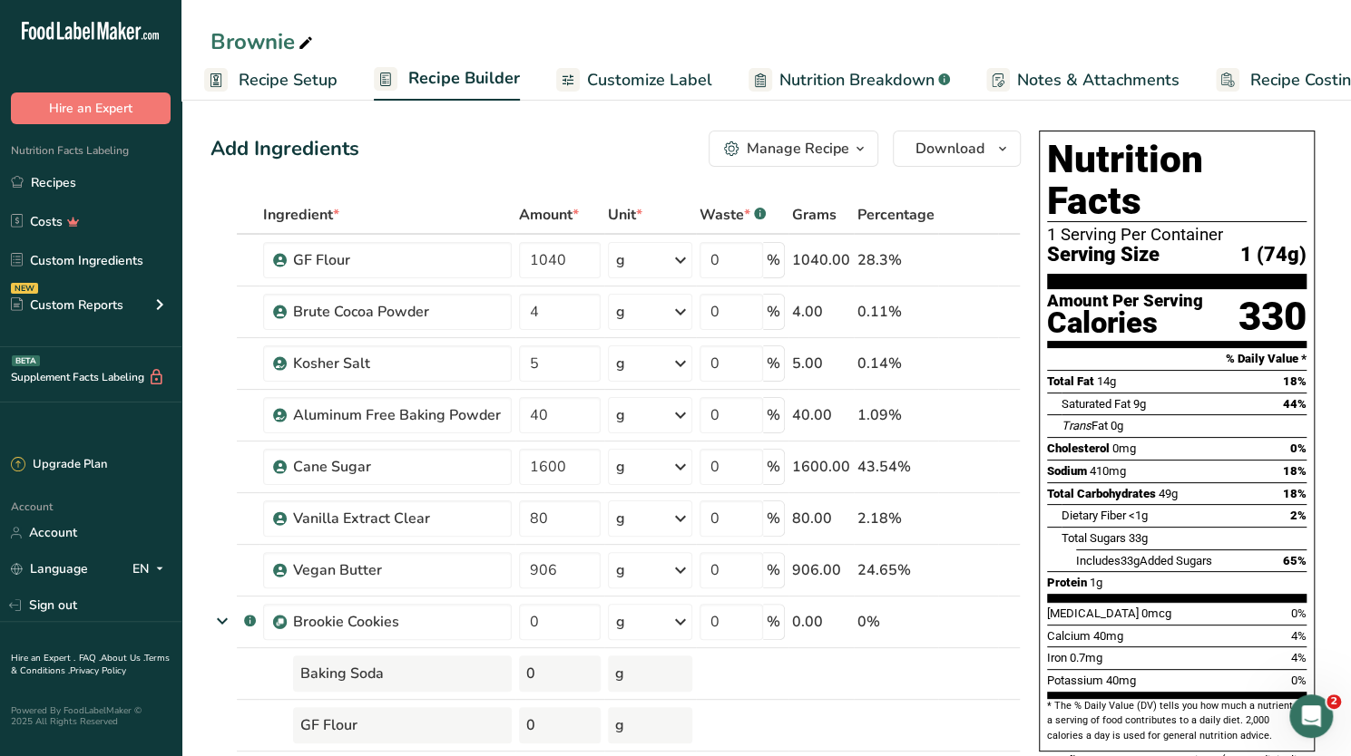
click at [987, 620] on icon at bounding box center [982, 622] width 13 height 19
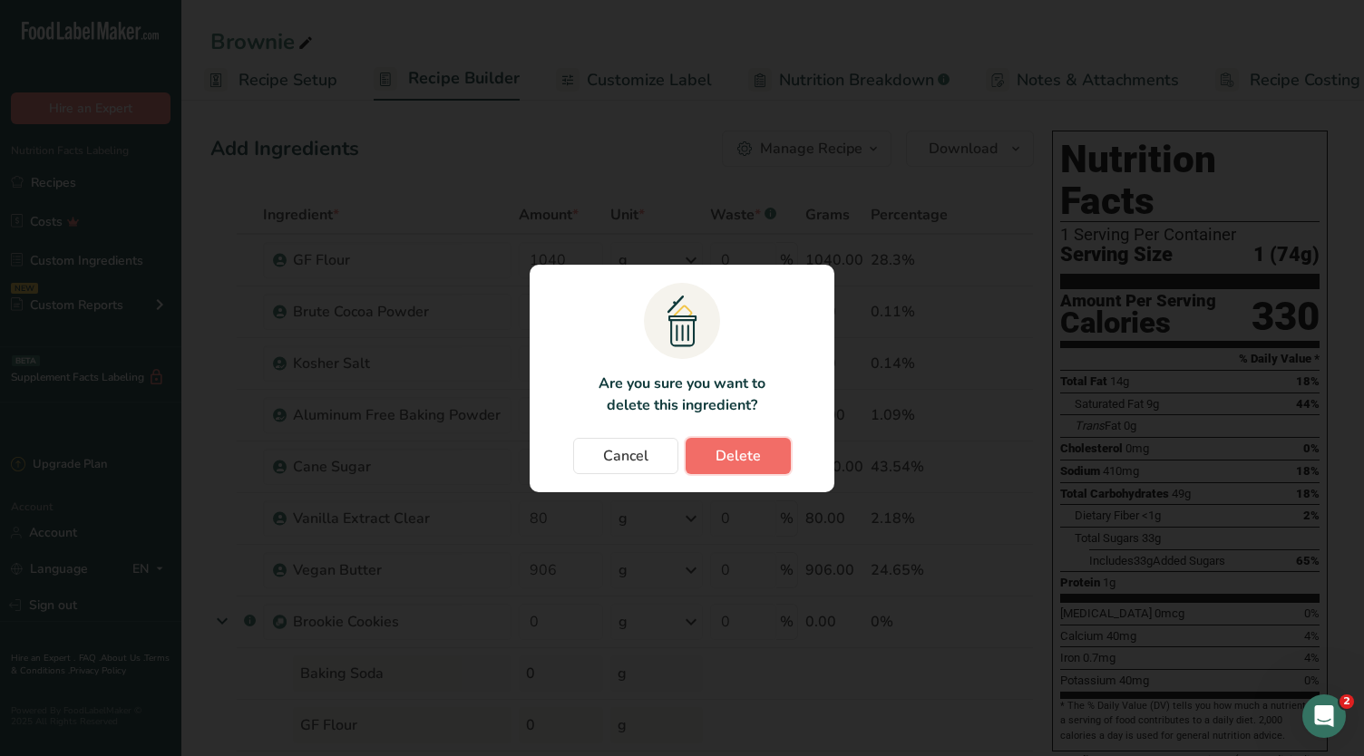
click at [766, 453] on button "Delete" at bounding box center [738, 456] width 105 height 36
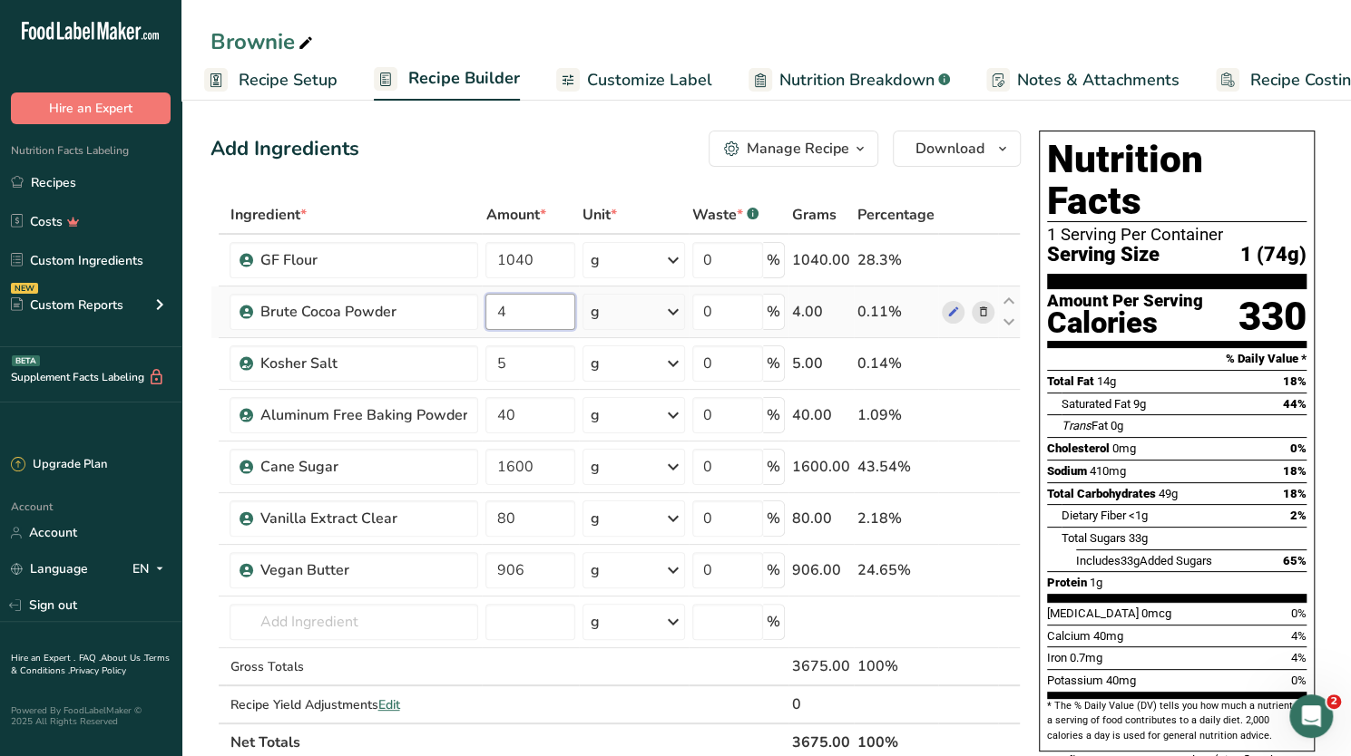
click at [519, 317] on input "4" at bounding box center [530, 312] width 90 height 36
type input "400"
click at [327, 625] on div "Ingredient * Amount * Unit * Waste * .a-a{fill:#347362;}.b-a{fill:#fff;} Grams …" at bounding box center [615, 479] width 810 height 566
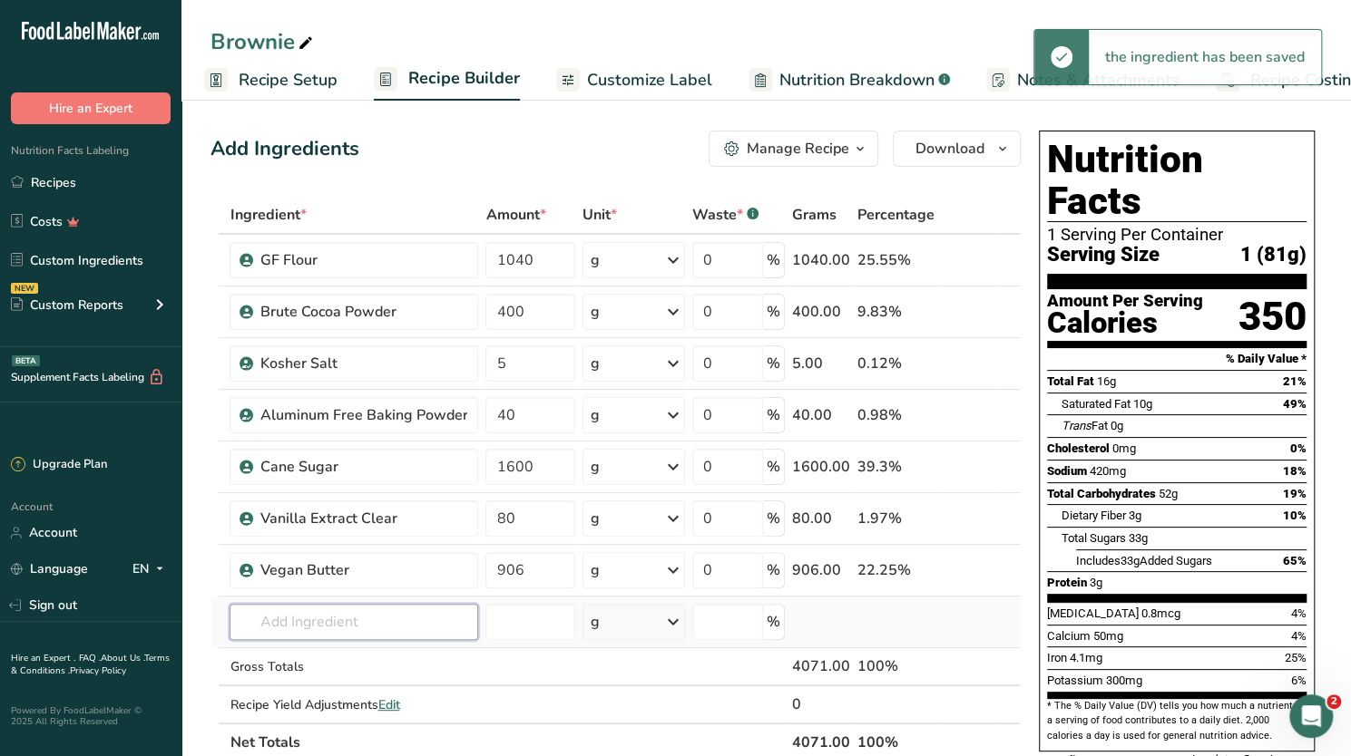
click at [301, 621] on input "text" at bounding box center [353, 622] width 249 height 36
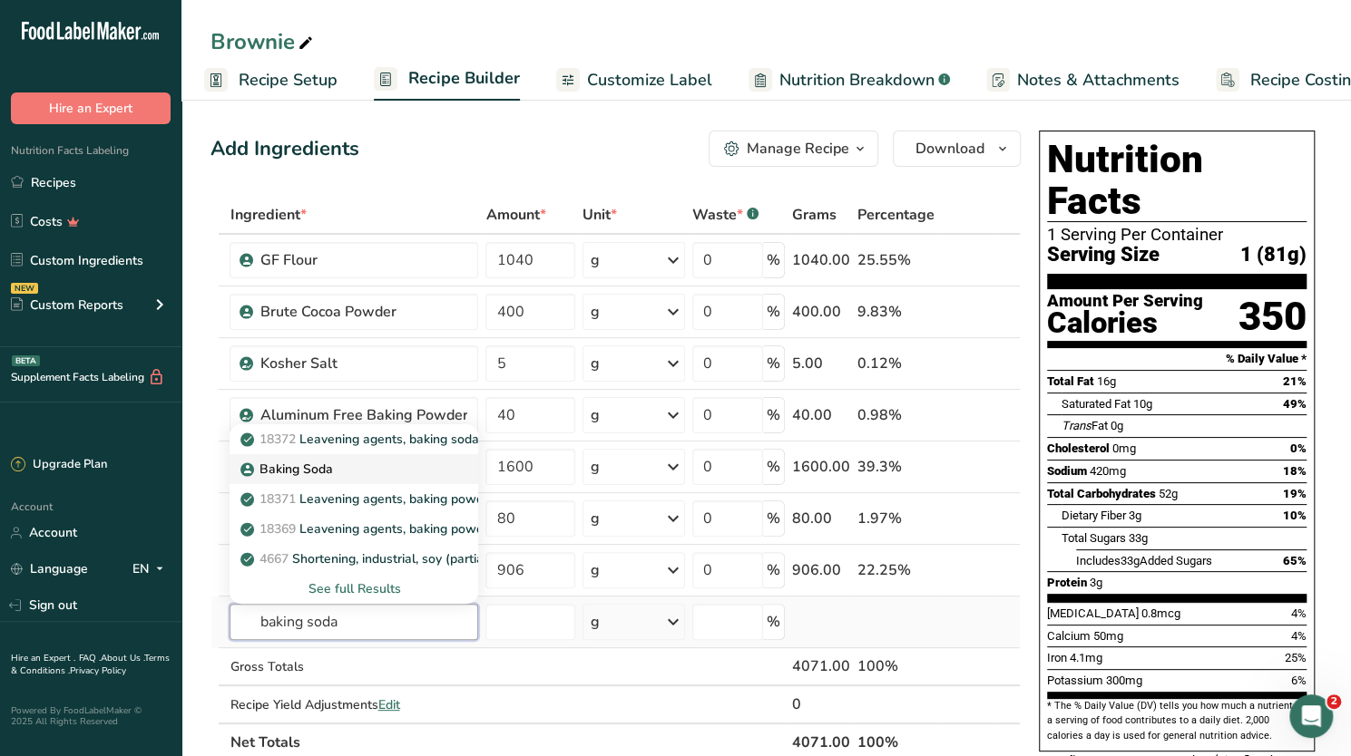
type input "baking soda"
click at [307, 468] on p "Baking Soda" at bounding box center [288, 469] width 88 height 19
type input "Baking Soda"
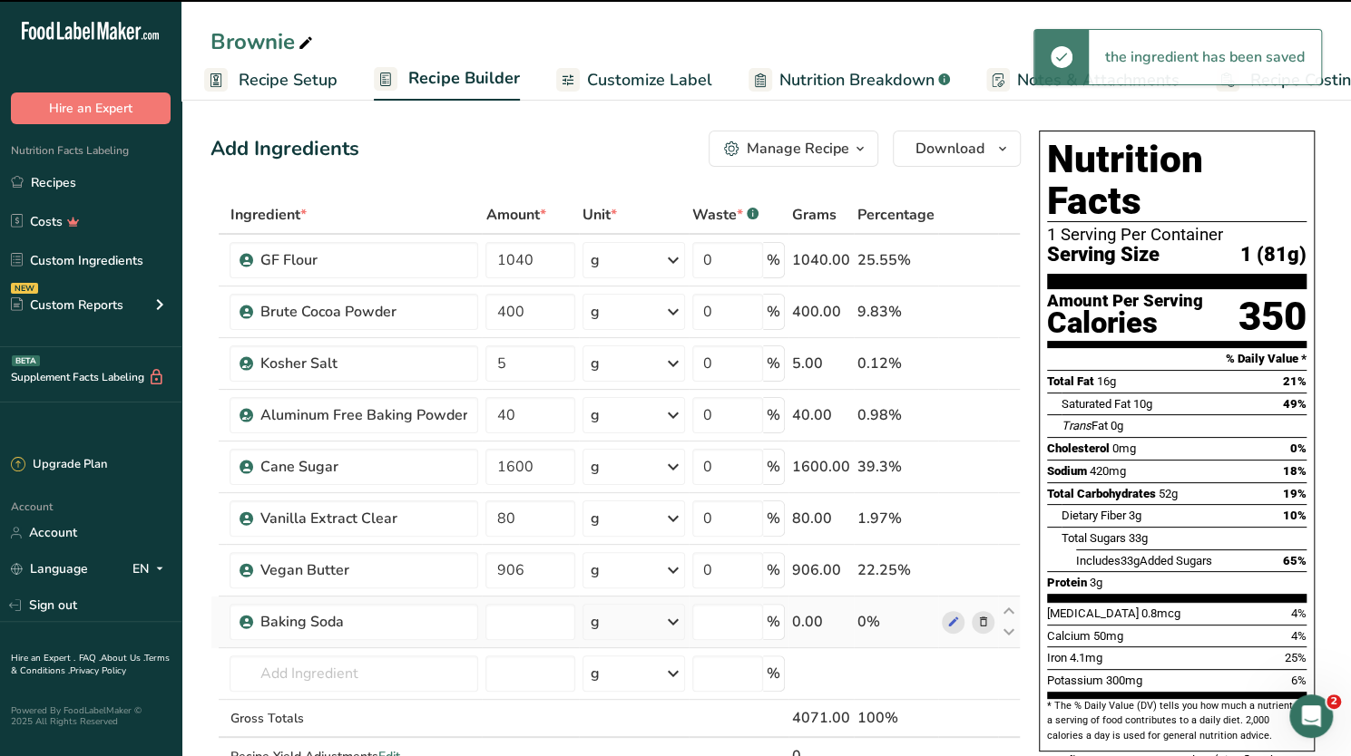
type input "0"
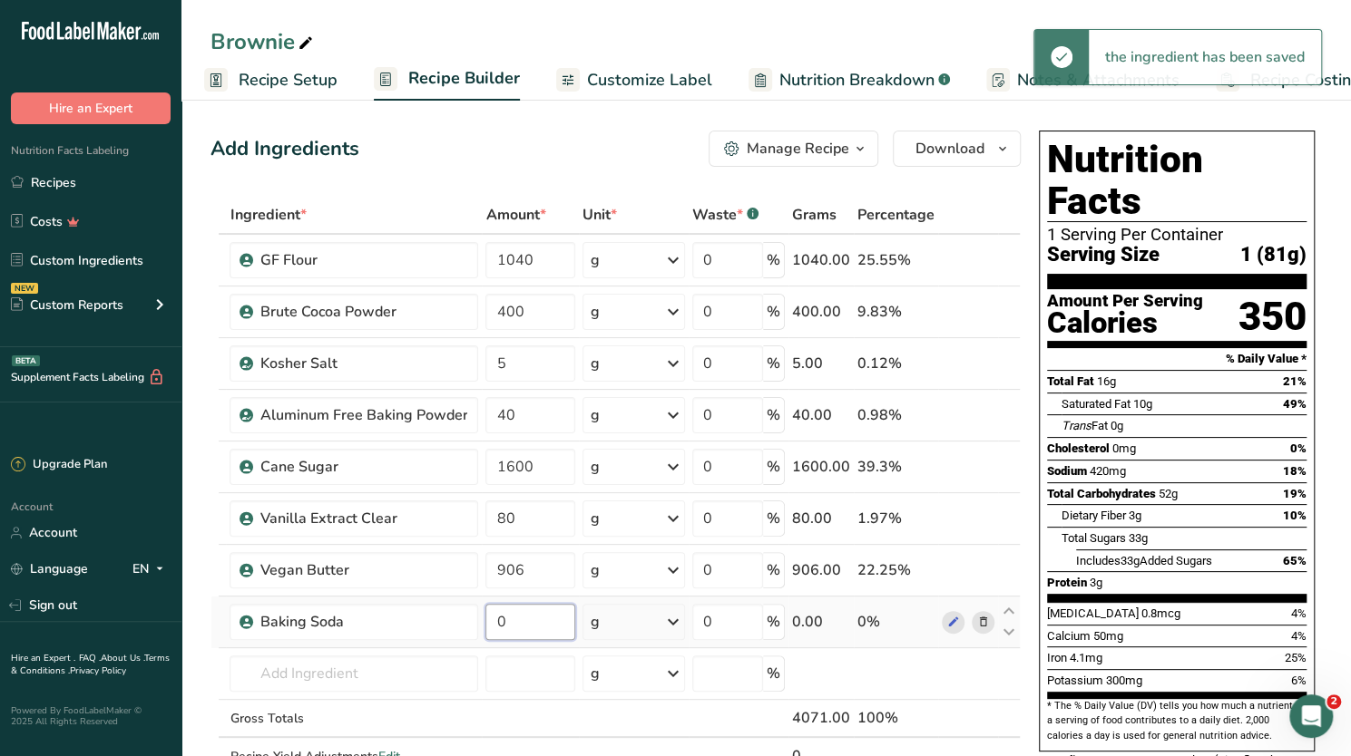
click at [542, 627] on input "0" at bounding box center [530, 622] width 90 height 36
drag, startPoint x: 541, startPoint y: 623, endPoint x: 473, endPoint y: 617, distance: 67.4
click at [473, 617] on tr "Baking Soda 0 g Weight Units g kg mg See more Volume Units l Volume units requi…" at bounding box center [615, 623] width 808 height 52
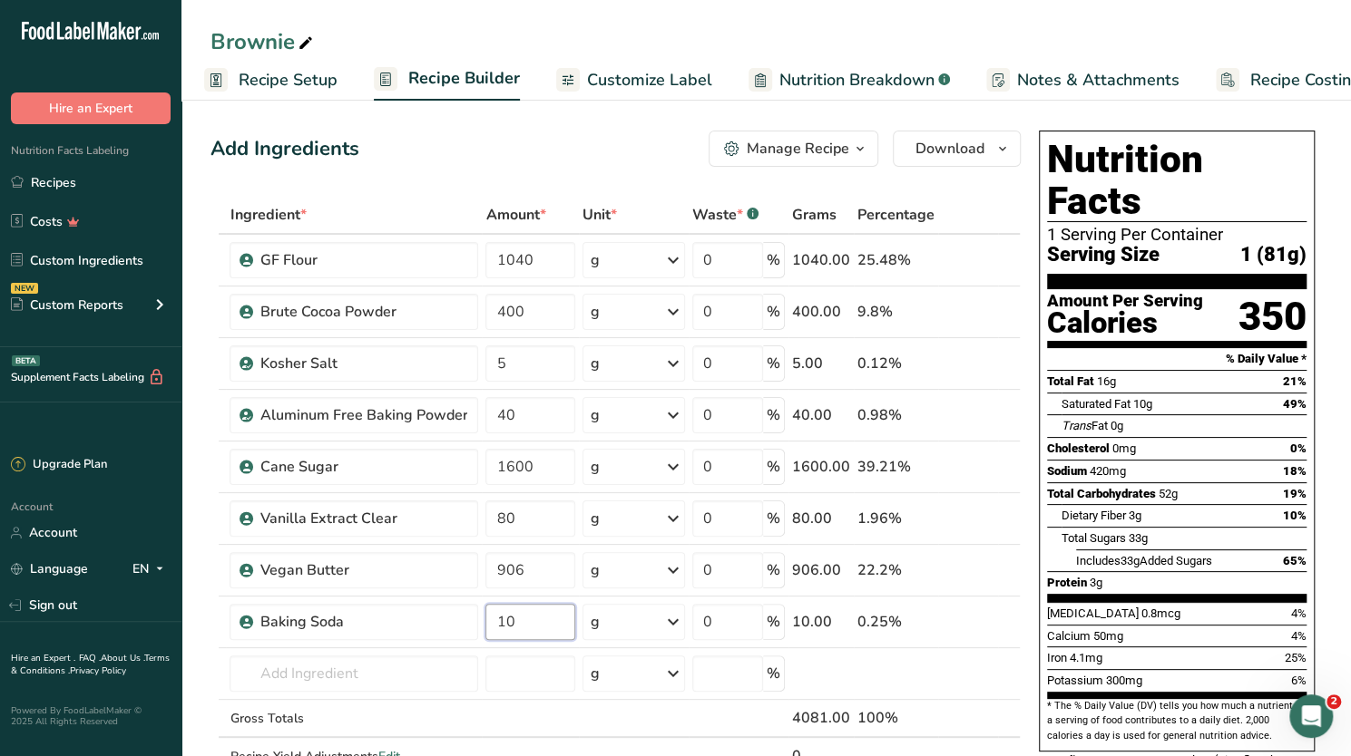
type input "10"
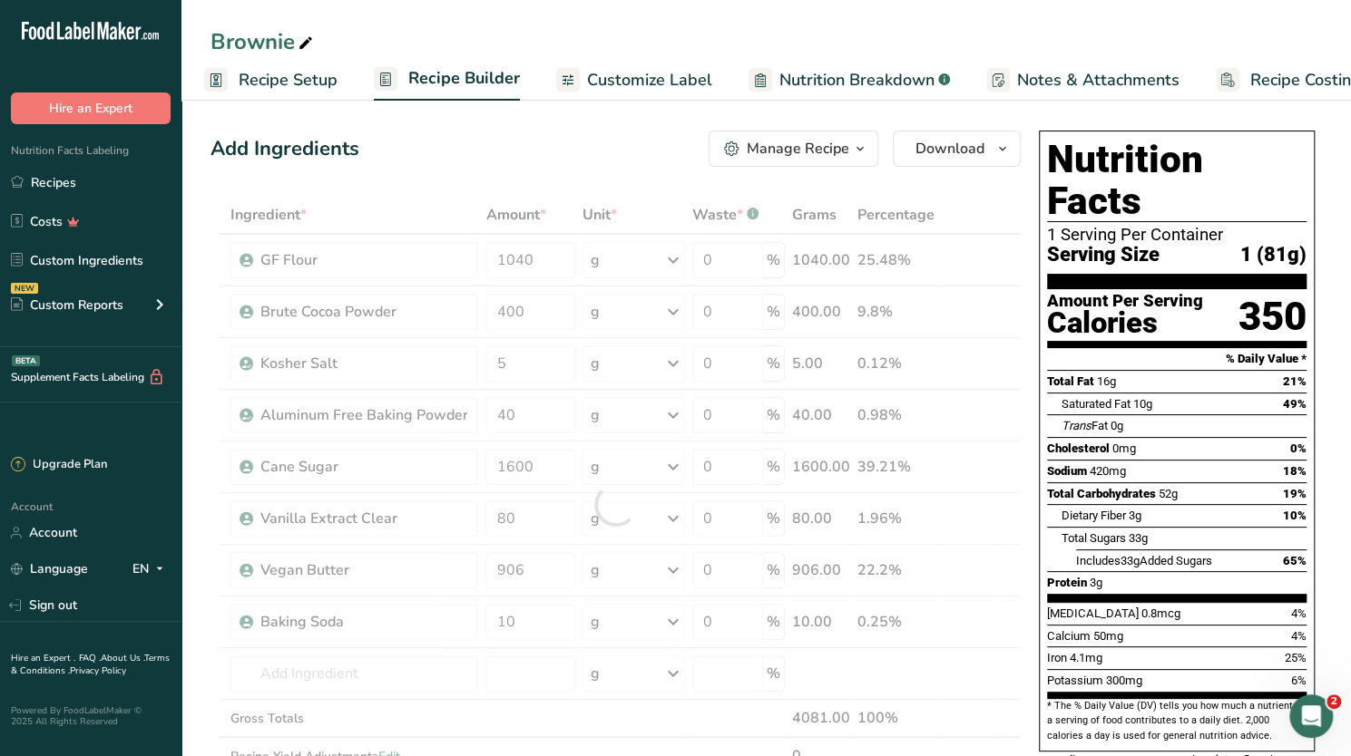
click at [1248, 437] on div "Cholesterol 0mg 0%" at bounding box center [1176, 448] width 259 height 23
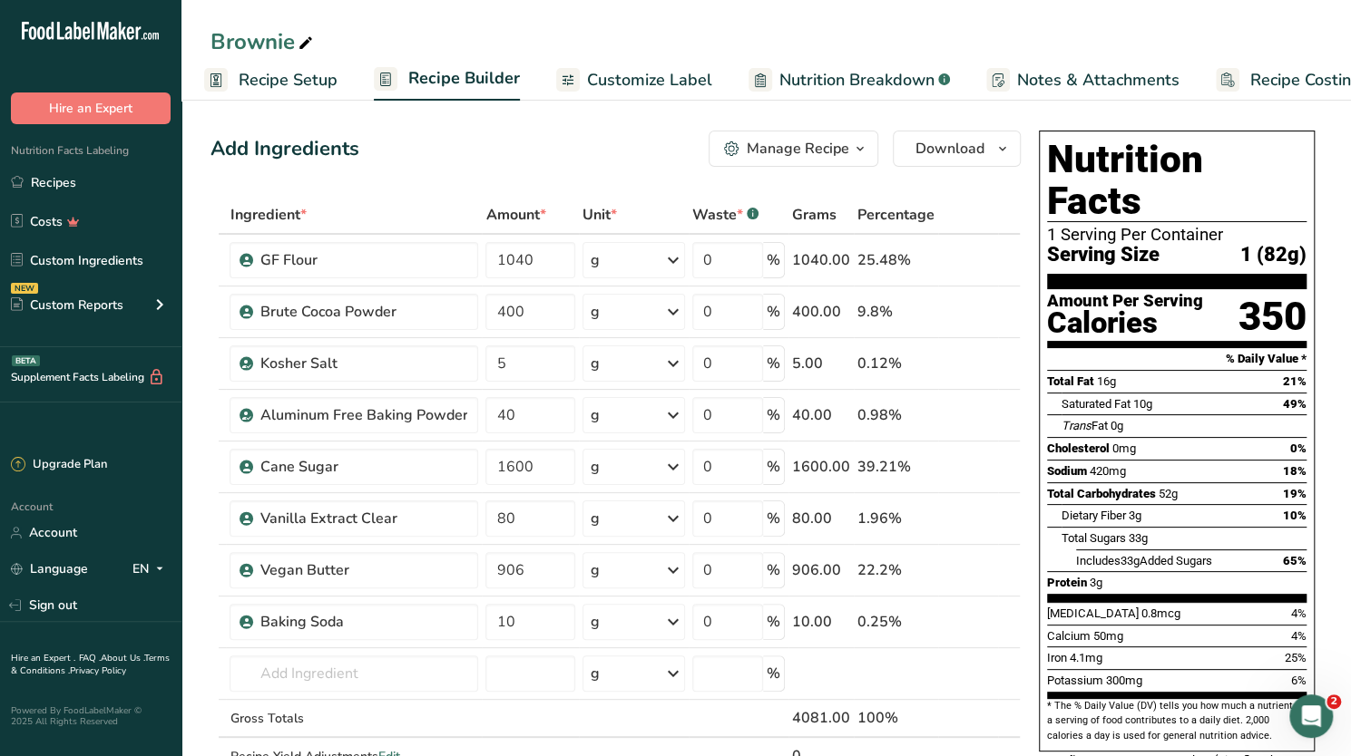
click at [311, 78] on span "Recipe Setup" at bounding box center [288, 80] width 99 height 24
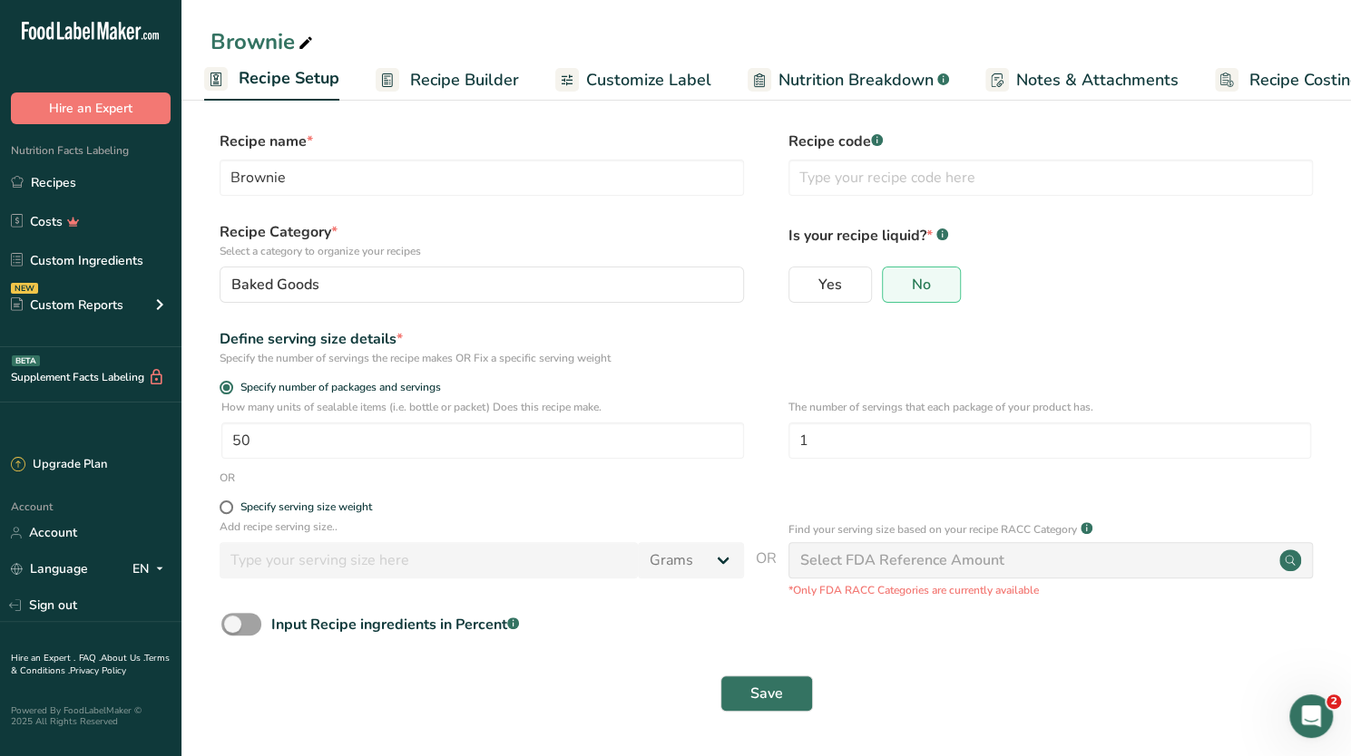
click at [469, 79] on span "Recipe Builder" at bounding box center [464, 80] width 109 height 24
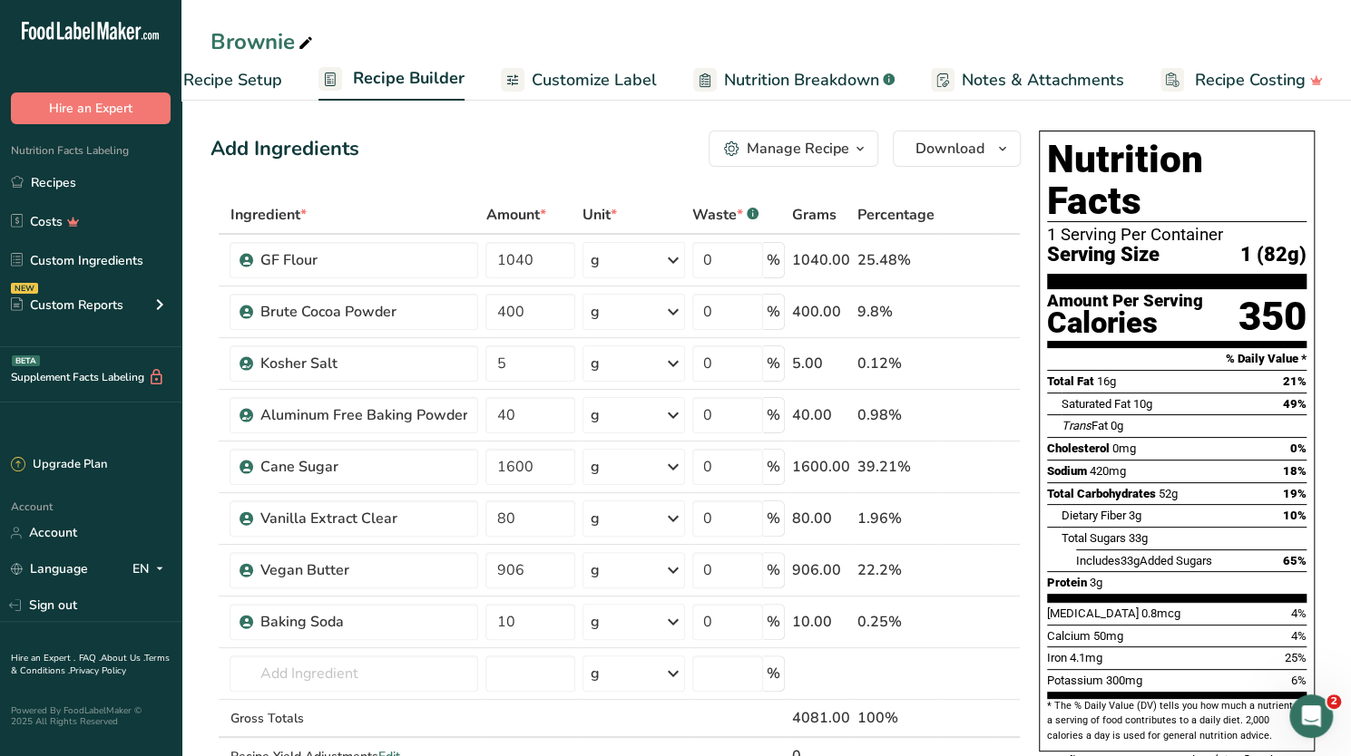
click at [758, 148] on div "Manage Recipe" at bounding box center [797, 149] width 102 height 22
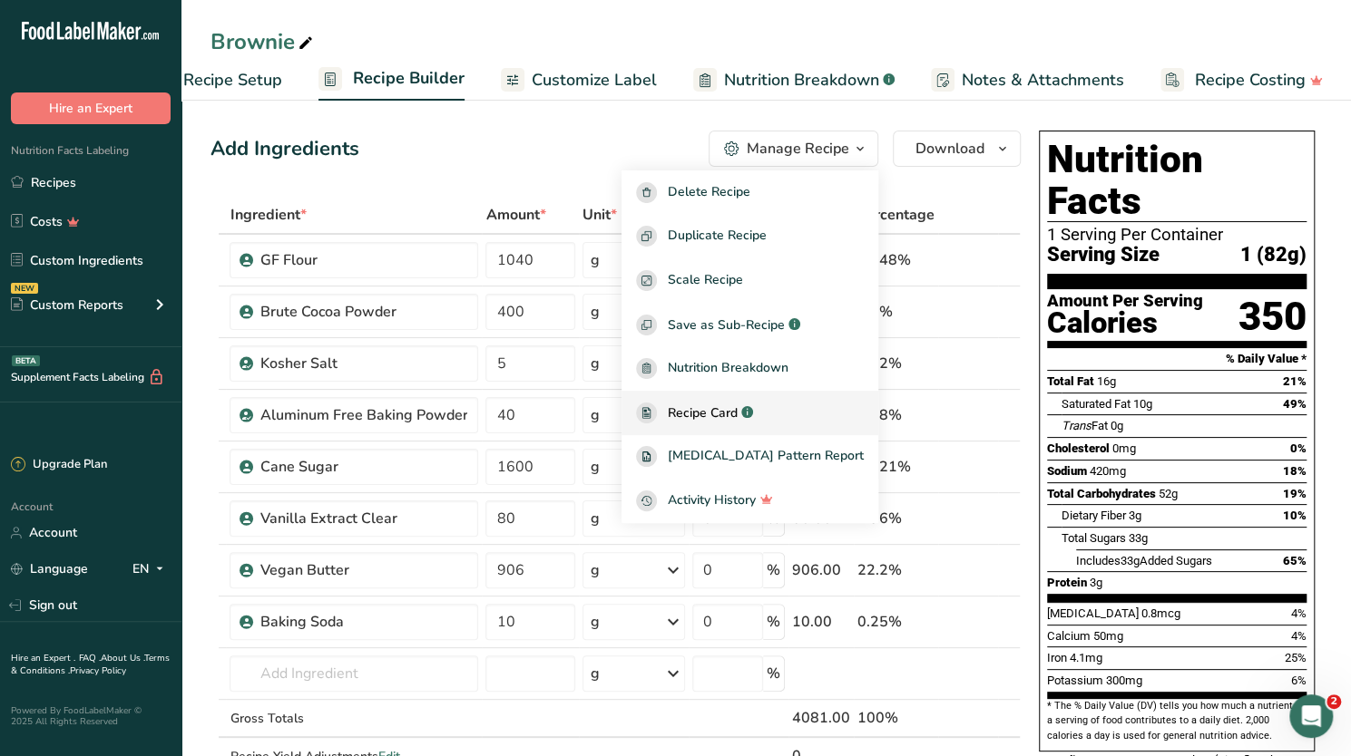
click at [737, 409] on span "Recipe Card" at bounding box center [703, 413] width 70 height 19
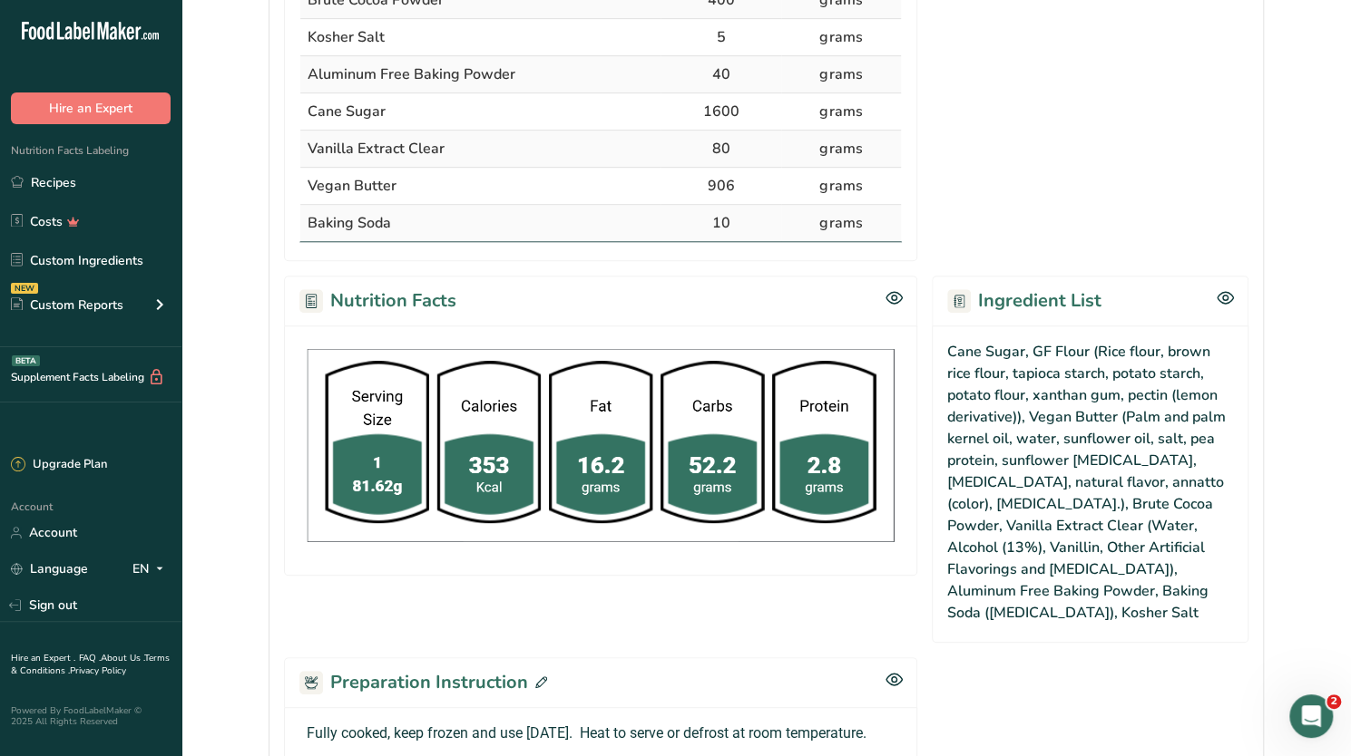
scroll to position [726, 0]
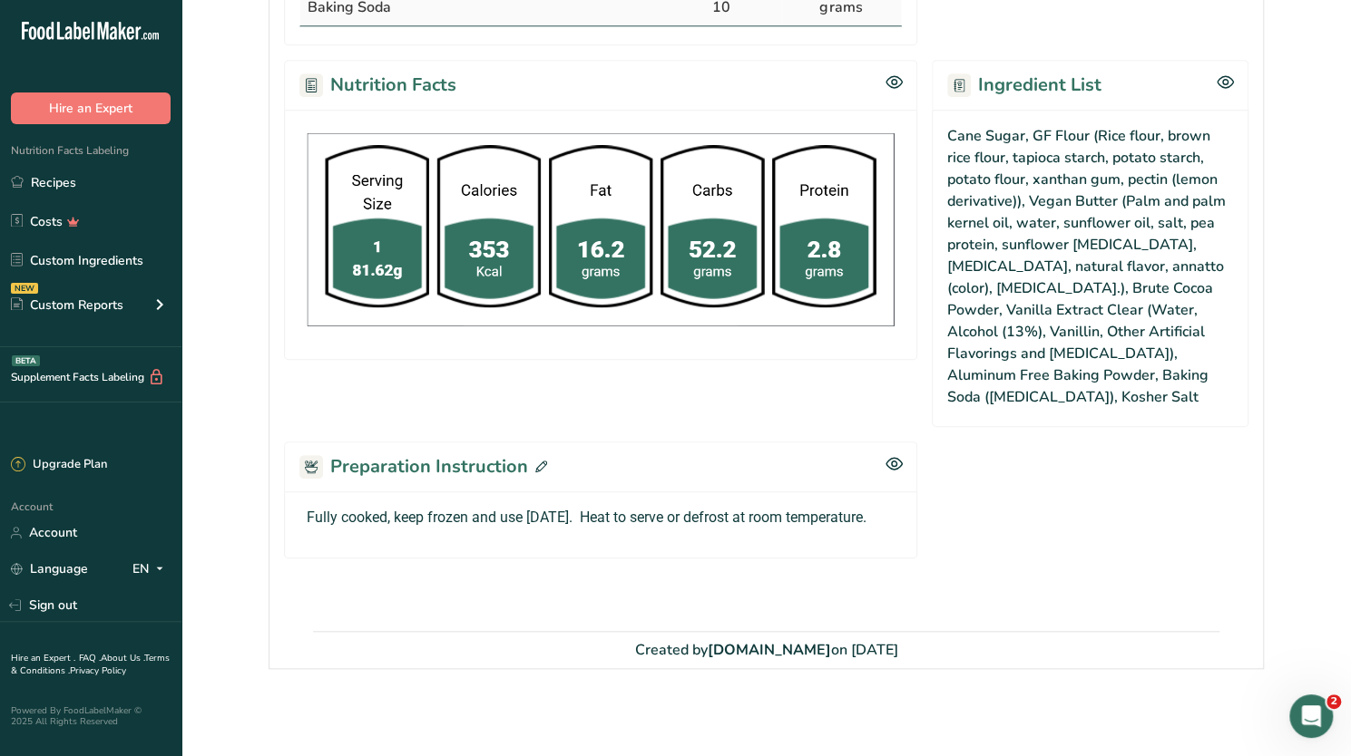
click at [394, 529] on p "Fully cooked, keep frozen and use [DATE]. Heat to serve or defrost at room temp…" at bounding box center [601, 518] width 588 height 22
click at [539, 461] on icon at bounding box center [541, 467] width 12 height 12
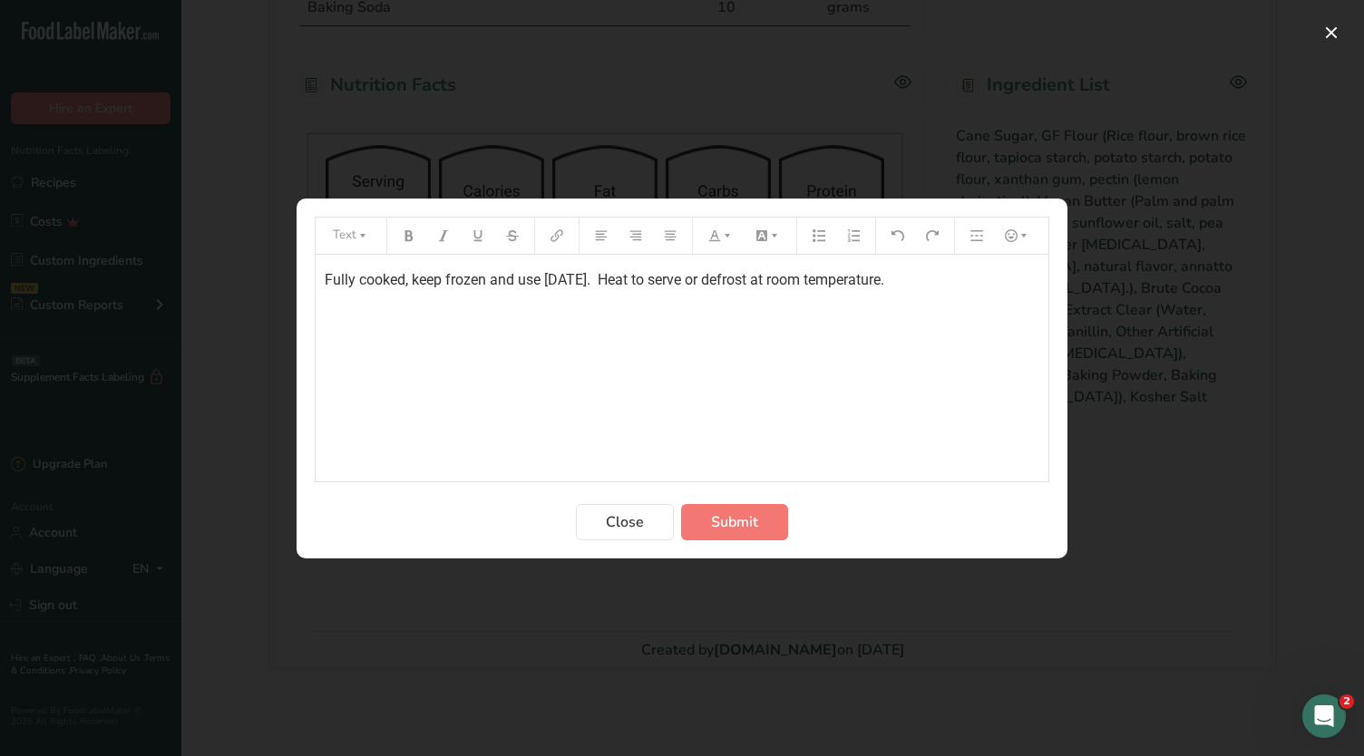
click at [980, 277] on p "Fully cooked, keep frozen and use [DATE]. Heat to serve or defrost at room temp…" at bounding box center [682, 280] width 715 height 22
click at [727, 514] on span "Submit" at bounding box center [734, 523] width 47 height 22
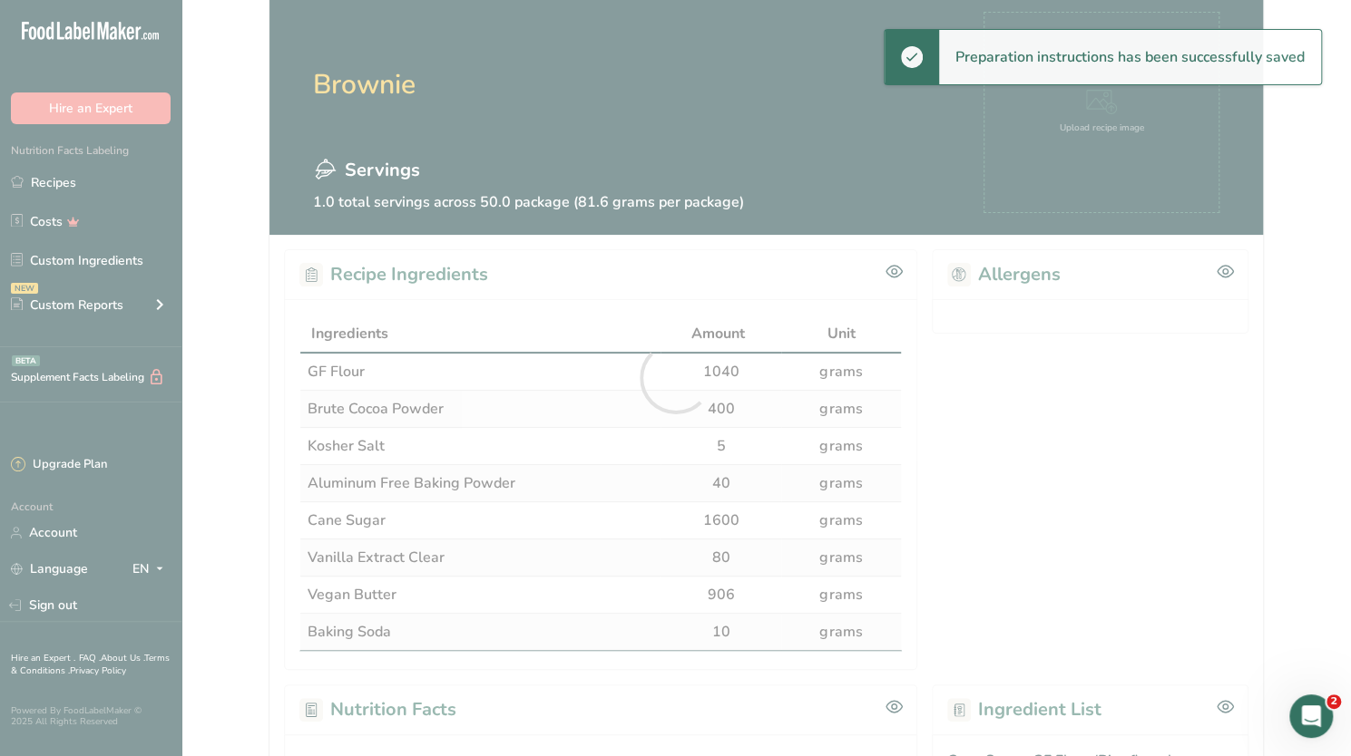
scroll to position [0, 0]
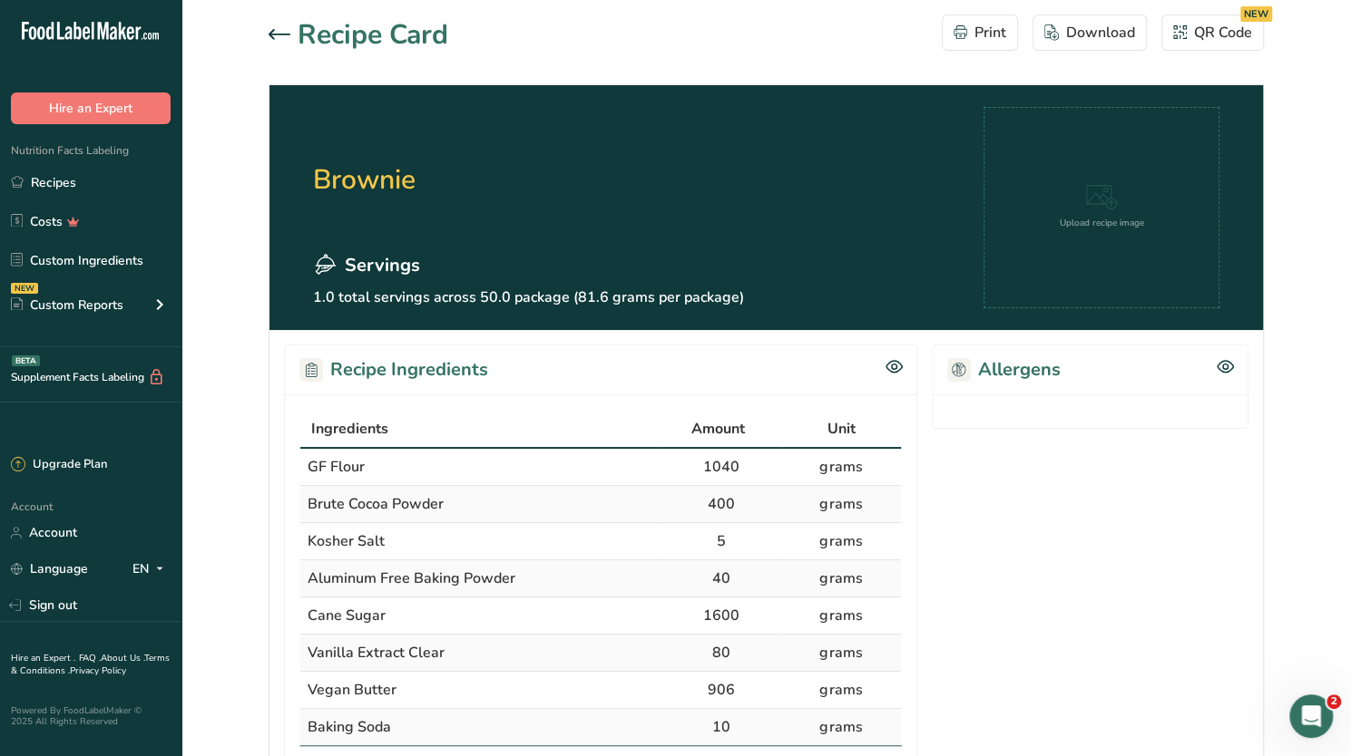
click at [273, 32] on icon at bounding box center [279, 34] width 22 height 11
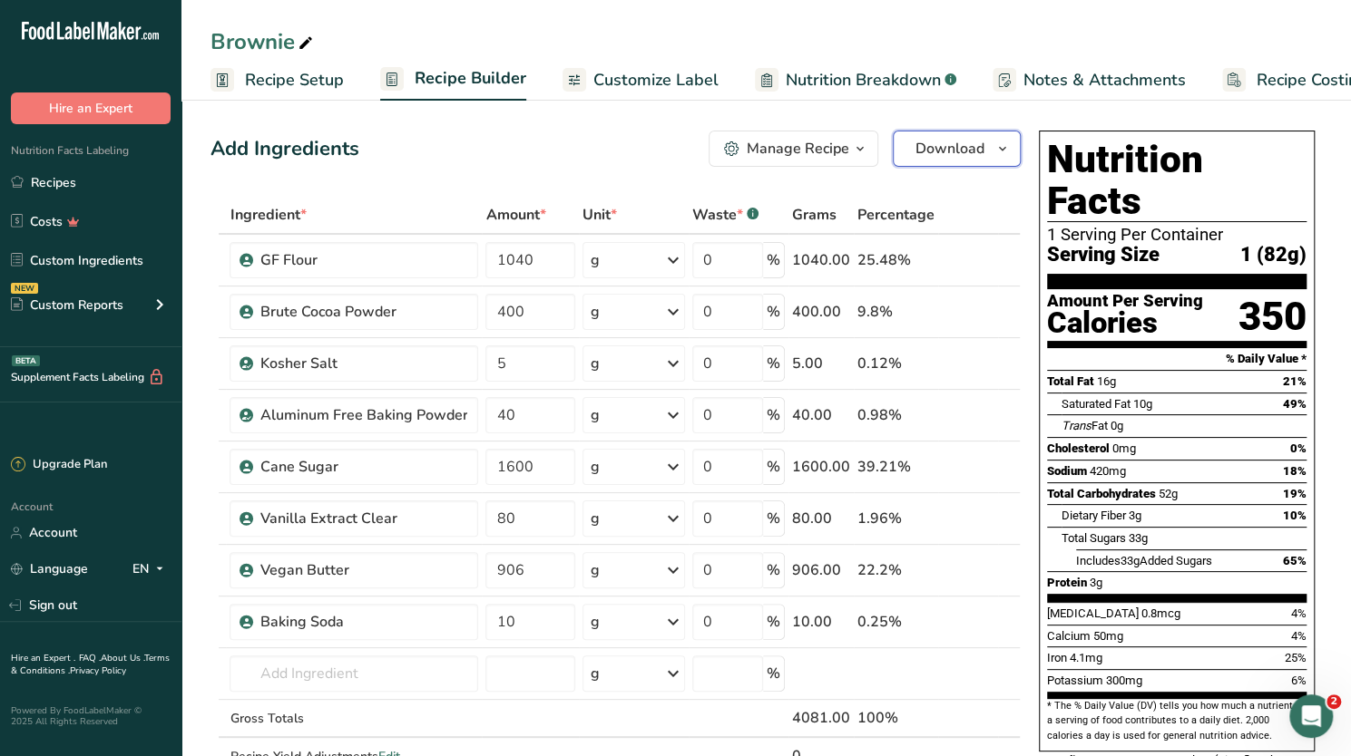
click at [983, 148] on span "Download" at bounding box center [949, 149] width 69 height 22
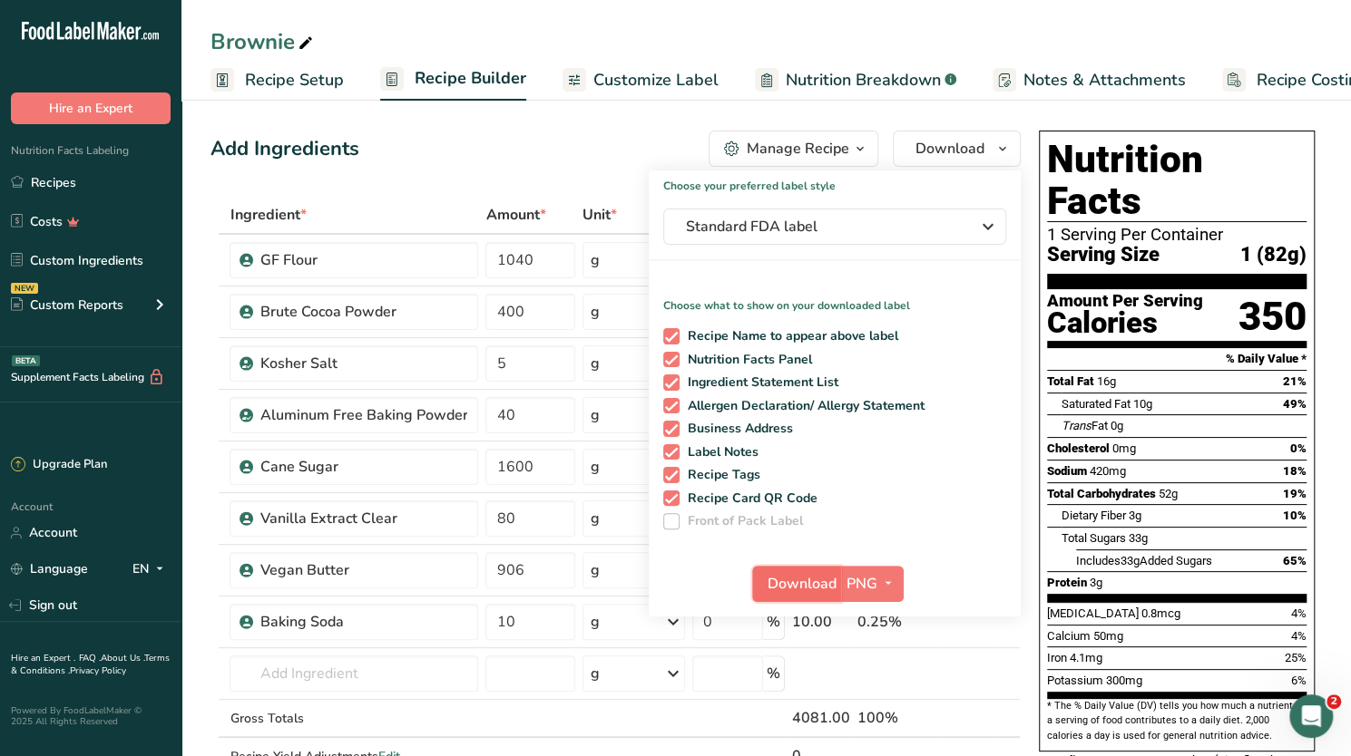
click at [829, 585] on span "Download" at bounding box center [801, 584] width 69 height 22
